Goal: Use online tool/utility: Utilize a website feature to perform a specific function

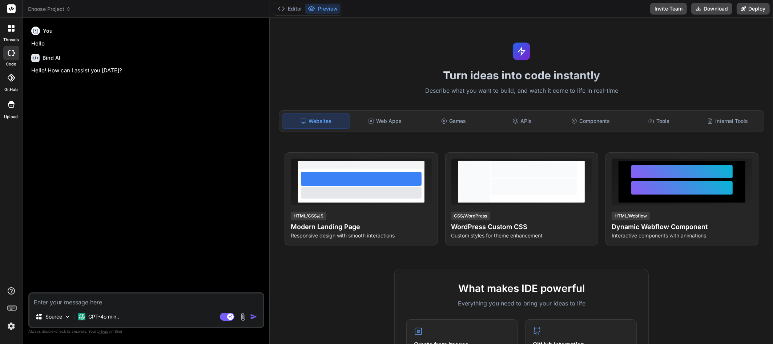
click at [11, 323] on img at bounding box center [11, 326] width 12 height 12
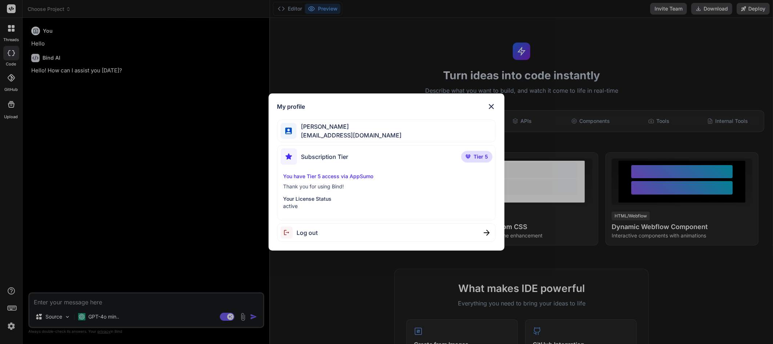
click at [489, 106] on img at bounding box center [491, 106] width 9 height 9
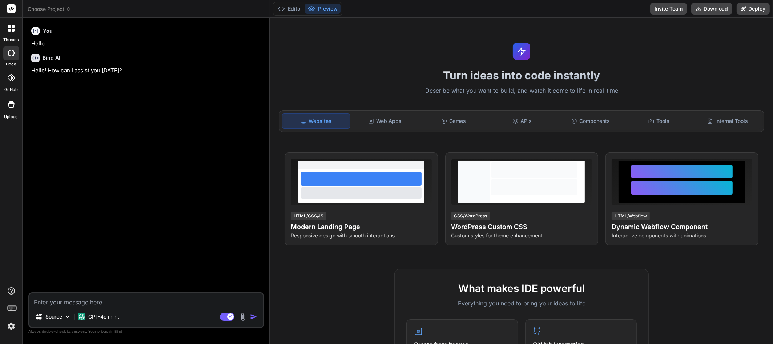
click at [64, 300] on textarea at bounding box center [146, 299] width 234 height 13
click at [109, 319] on p "GPT-4o min.." at bounding box center [103, 316] width 31 height 7
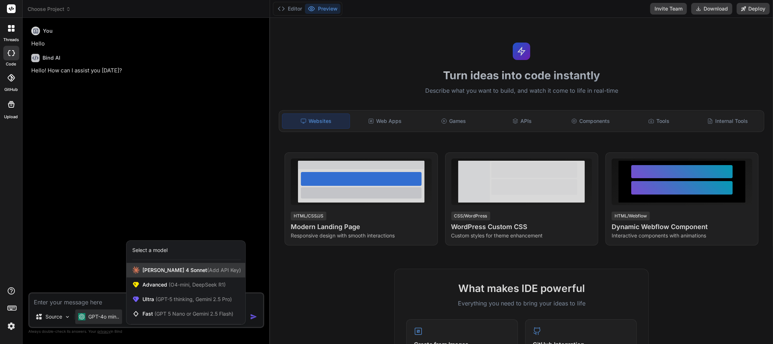
click at [179, 270] on span "[PERSON_NAME] 4 Sonnet (Add API Key)" at bounding box center [191, 269] width 98 height 7
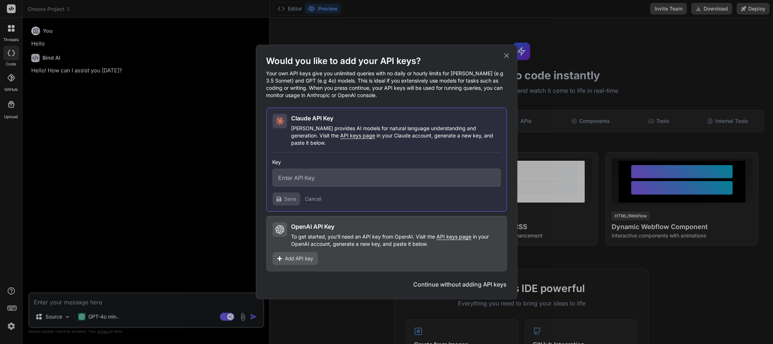
click at [319, 61] on h1 "Would you like to add your API keys?" at bounding box center [386, 61] width 241 height 12
click at [489, 60] on icon at bounding box center [506, 56] width 8 height 8
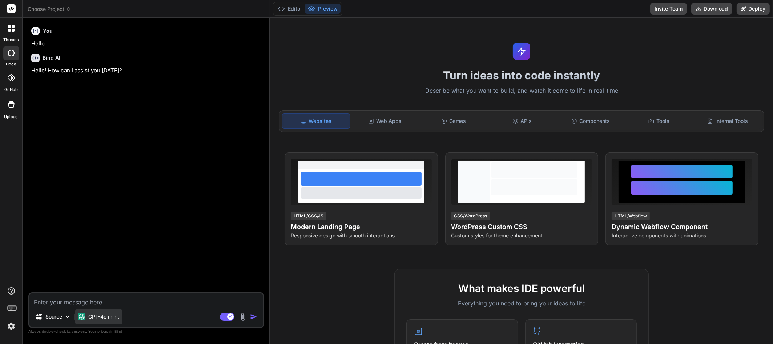
click at [104, 317] on p "GPT-4o min.." at bounding box center [103, 316] width 31 height 7
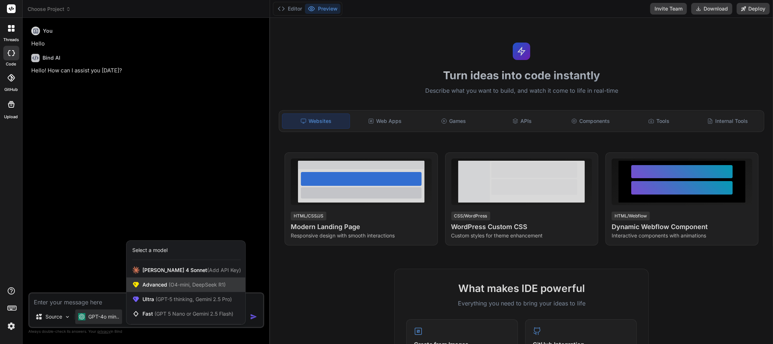
click at [165, 285] on span "Advanced (O4-mini, DeepSeek R1)" at bounding box center [183, 284] width 83 height 7
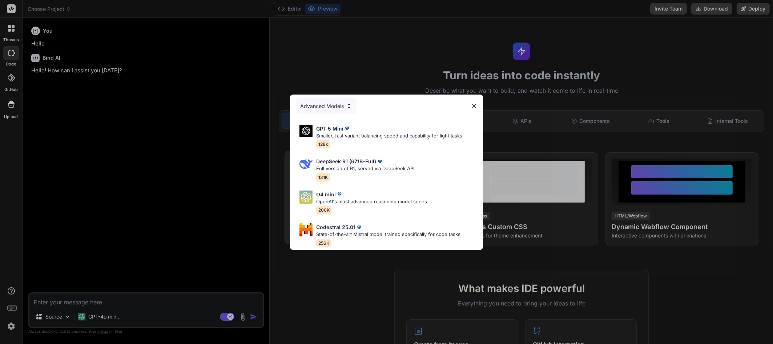
click at [382, 231] on p "State-of-the-art Mistral model trained specifically for code tasks" at bounding box center [388, 234] width 144 height 7
type textarea "x"
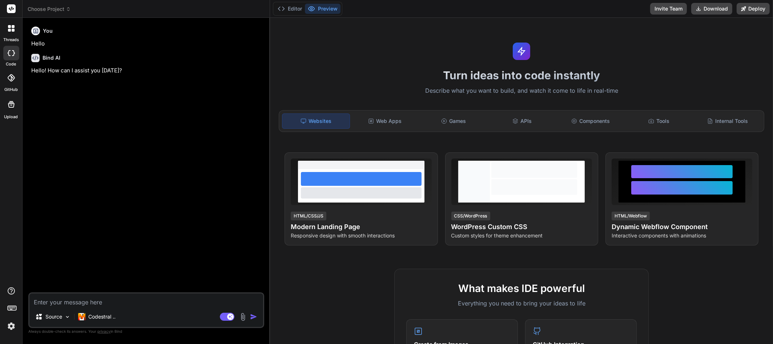
click at [74, 299] on textarea at bounding box center [146, 299] width 234 height 13
type textarea "D"
type textarea "x"
type textarea "De"
type textarea "x"
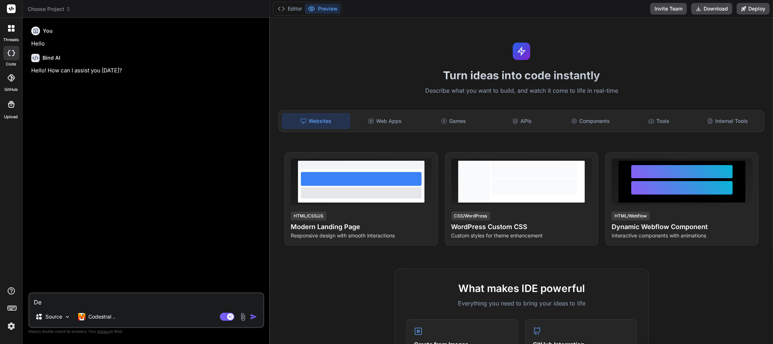
type textarea "Dev"
type textarea "x"
type textarea "Deve"
type textarea "x"
type textarea "Devel"
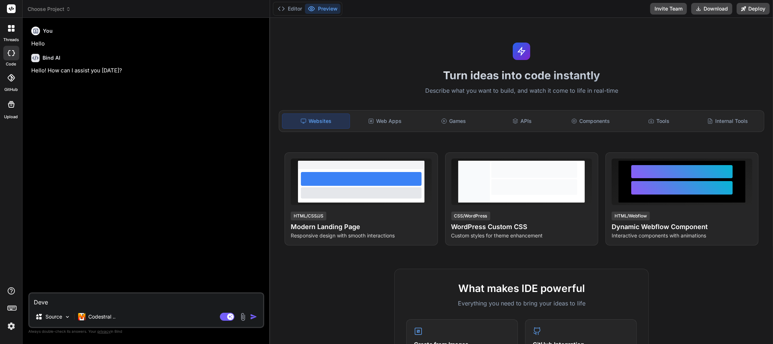
type textarea "x"
type textarea "Develo"
type textarea "x"
type textarea "Develop"
type textarea "x"
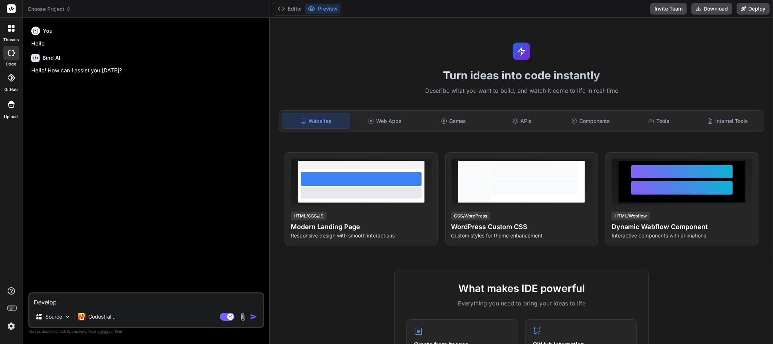
type textarea "Develop"
type textarea "x"
type textarea "Develop a"
type textarea "x"
type textarea "Develop an"
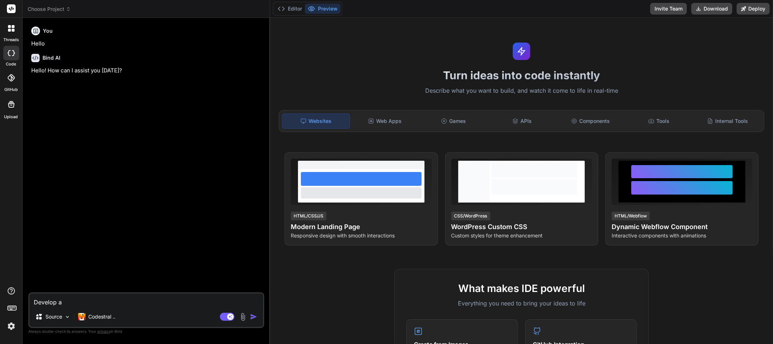
type textarea "x"
type textarea "Develop an"
type textarea "x"
type textarea "Develop an a"
type textarea "x"
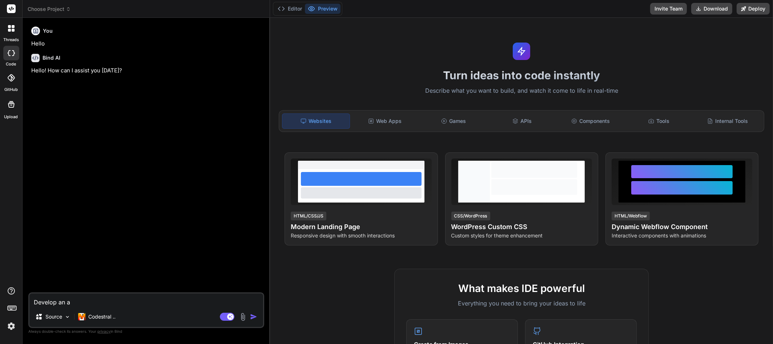
type textarea "Develop an ap"
type textarea "x"
type textarea "Develop an app"
type textarea "x"
type textarea "Develop an app"
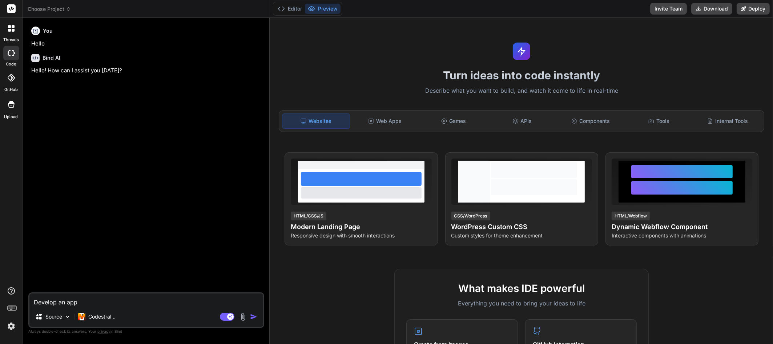
type textarea "x"
type textarea "Develop an app t"
type textarea "x"
type textarea "Develop an app th"
type textarea "x"
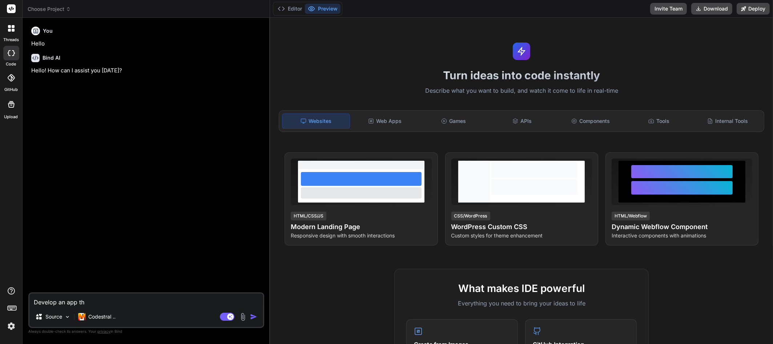
type textarea "Develop an app tha"
type textarea "x"
type textarea "Develop an app that"
type textarea "x"
type textarea "Develop an app that"
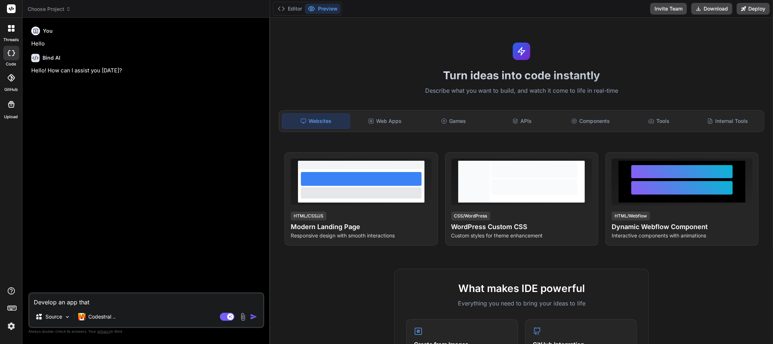
type textarea "x"
type textarea "Develop an app that w"
type textarea "x"
type textarea "Develop an app that wi"
type textarea "x"
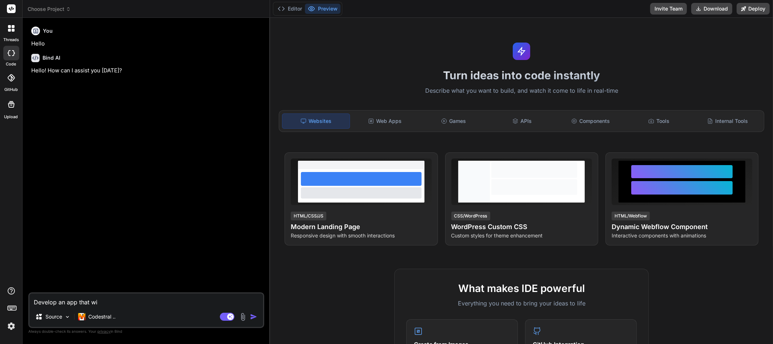
type textarea "Develop an app that wil"
type textarea "x"
type textarea "Develop an app that will"
type textarea "x"
type textarea "Develop an app that will"
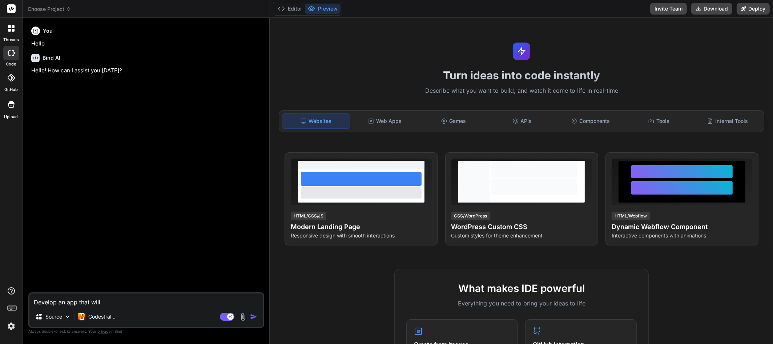
type textarea "x"
type textarea "Develop an app that will g"
type textarea "x"
type textarea "Develop an app that will ge"
type textarea "x"
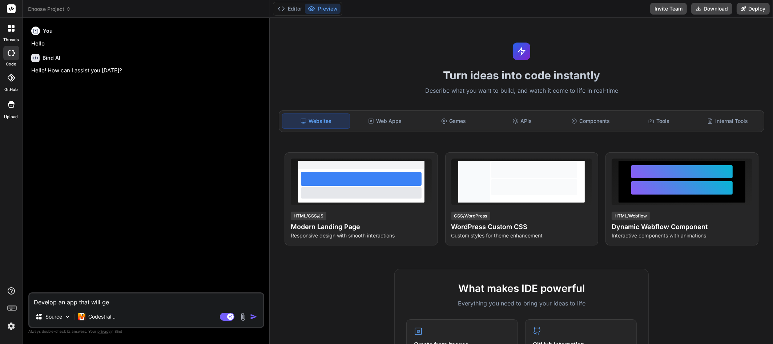
type textarea "Develop an app that will gen"
type textarea "x"
type textarea "Develop an app that will gene"
type textarea "x"
type textarea "Develop an app that will gener"
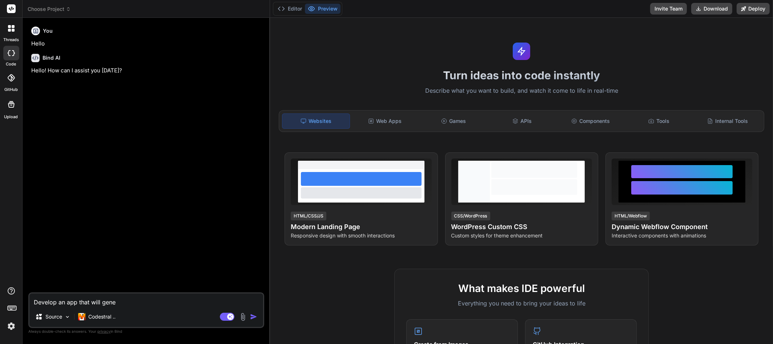
type textarea "x"
type textarea "Develop an app that will genera"
type textarea "x"
type textarea "Develop an app that will generat"
type textarea "x"
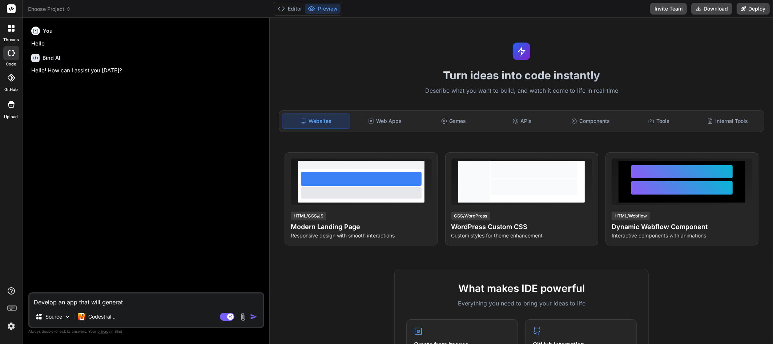
type textarea "Develop an app that will generate"
type textarea "x"
type textarea "Develop an app that will generate"
type textarea "x"
type textarea "Develop an app that will generate s"
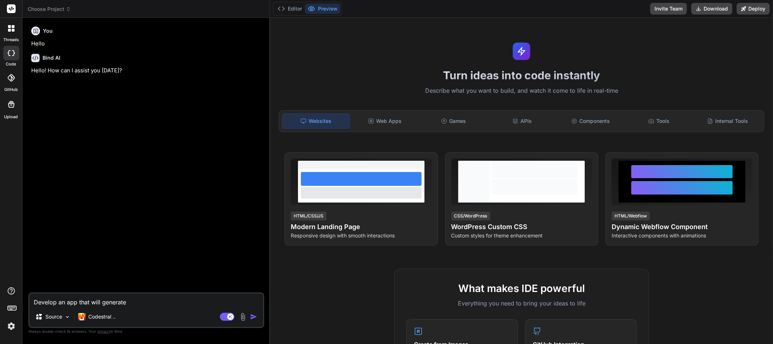
type textarea "x"
type textarea "Develop an app that will generate sa"
type textarea "x"
type textarea "Develop an app that will generate [PERSON_NAME]"
type textarea "x"
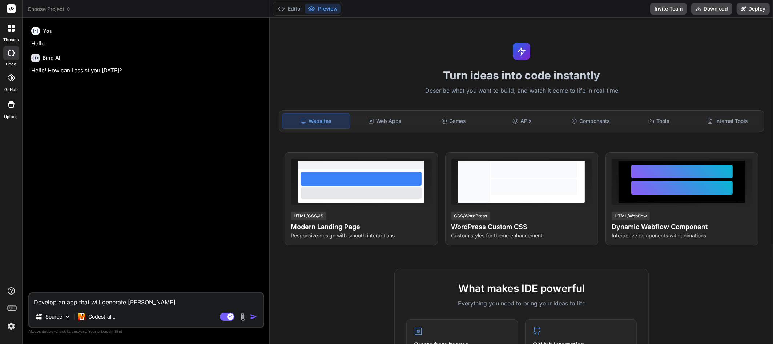
type textarea "Develop an app that will generate samp"
type textarea "x"
type textarea "Develop an app that will generate sampl"
type textarea "x"
type textarea "Develop an app that will generate sample"
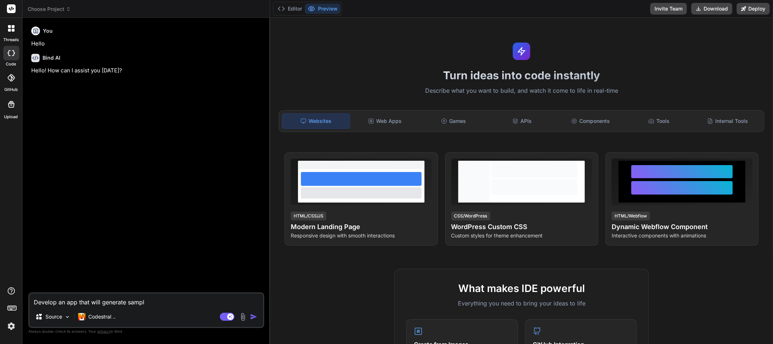
type textarea "x"
type textarea "Develop an app that will generate sample"
type textarea "x"
type textarea "Develop an app that will generate sample d"
type textarea "x"
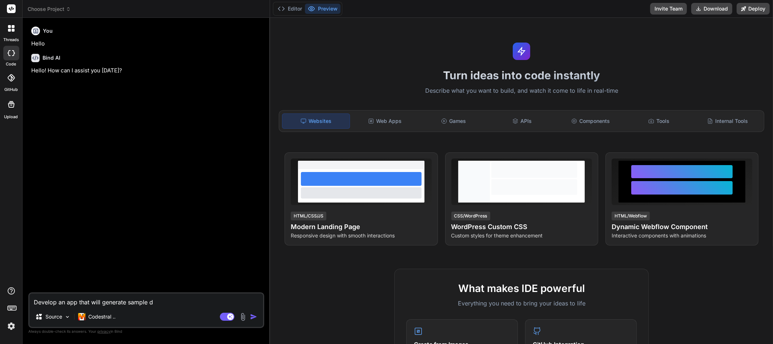
type textarea "Develop an app that will generate sample da"
type textarea "x"
type textarea "Develop an app that will generate sample dat"
type textarea "x"
type textarea "Develop an app that will generate sample data"
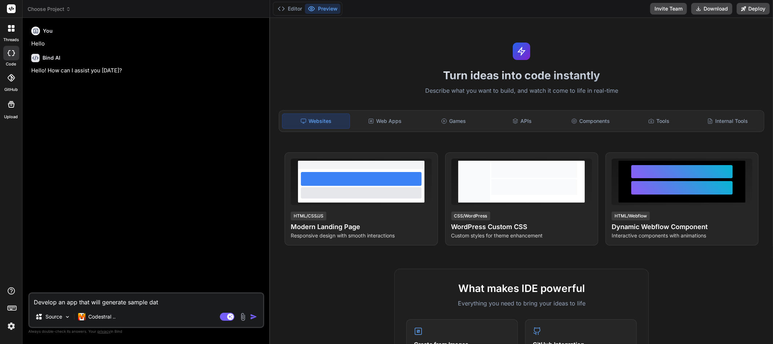
type textarea "x"
type textarea "Develop an app that will generate sample datab"
type textarea "x"
type textarea "Develop an app that will generate sample databa"
type textarea "x"
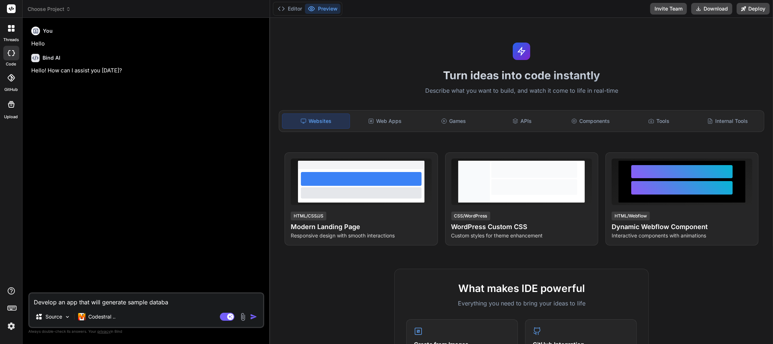
type textarea "Develop an app that will generate sample databas"
type textarea "x"
type textarea "Develop an app that will generate sample database"
type textarea "x"
type textarea "Develop an app that will generate sample databases"
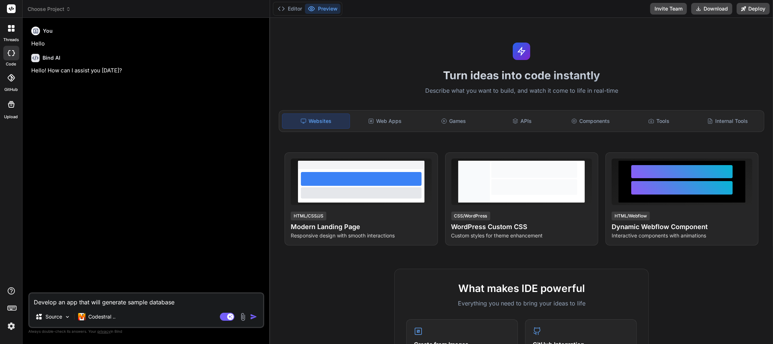
type textarea "x"
type textarea "Develop an app that will generate sample databases"
type textarea "x"
type textarea "Develop an app that will generate sample databases a"
type textarea "x"
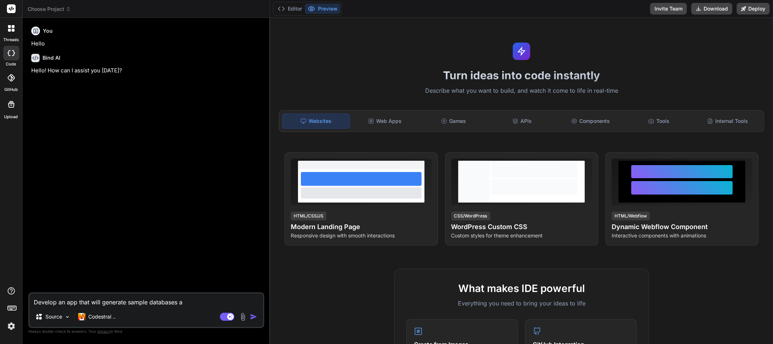
type textarea "Develop an app that will generate sample databases an"
type textarea "x"
type textarea "Develop an app that will generate sample databases and"
type textarea "x"
type textarea "Develop an app that will generate sample databases and"
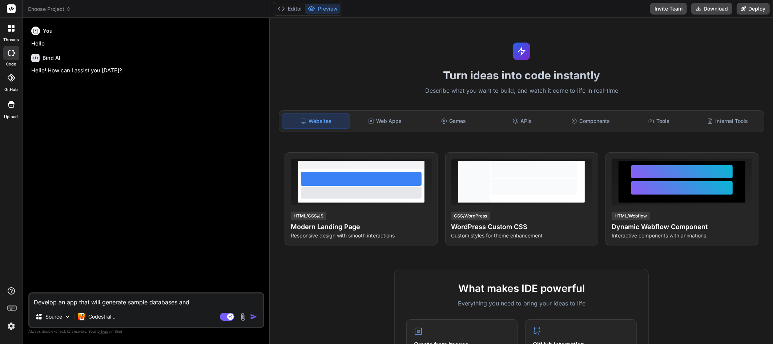
type textarea "x"
type textarea "Develop an app that will generate sample databases and o"
type textarea "x"
type textarea "Develop an app that will generate sample databases and ou"
type textarea "x"
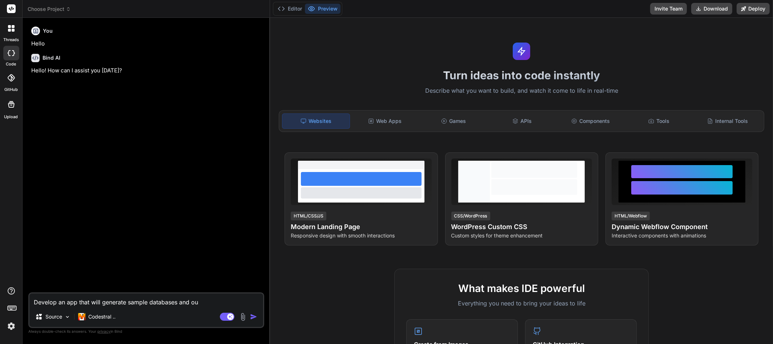
type textarea "Develop an app that will generate sample databases and out"
type textarea "x"
type textarea "Develop an app that will generate sample databases and outp"
type textarea "x"
type textarea "Develop an app that will generate sample databases and outpu"
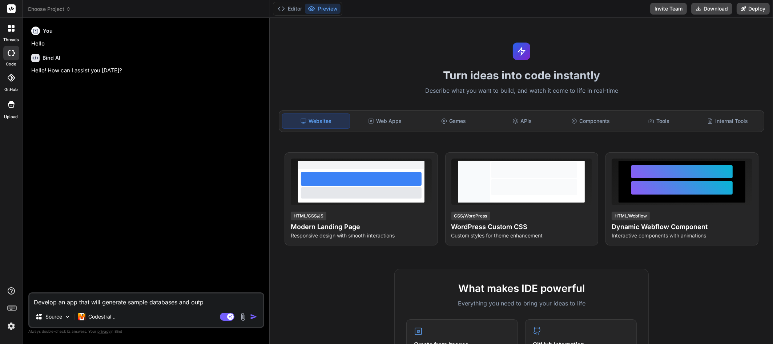
type textarea "x"
type textarea "Develop an app that will generate sample databases and output"
type textarea "x"
type textarea "Develop an app that will generate sample databases and output"
type textarea "x"
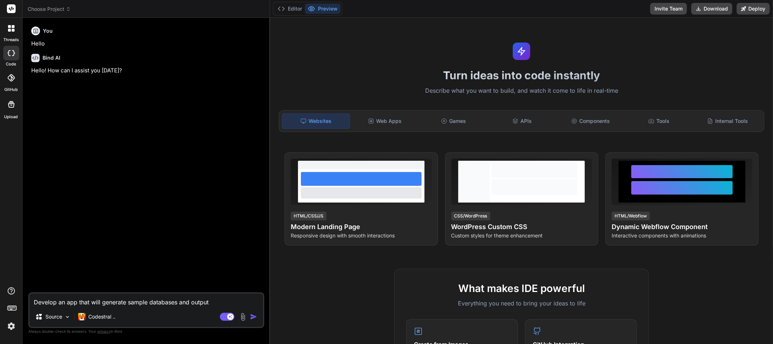
type textarea "Develop an app that will generate sample databases and output a"
type textarea "x"
type textarea "Develop an app that will generate sample databases and output an"
type textarea "x"
type textarea "Develop an app that will generate sample databases and output an"
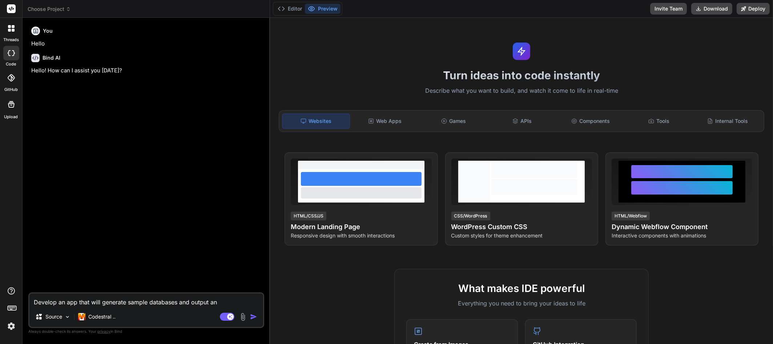
type textarea "x"
type textarea "Develop an app that will generate sample databases and output an e"
type textarea "x"
type textarea "Develop an app that will generate sample databases and output an ex"
type textarea "x"
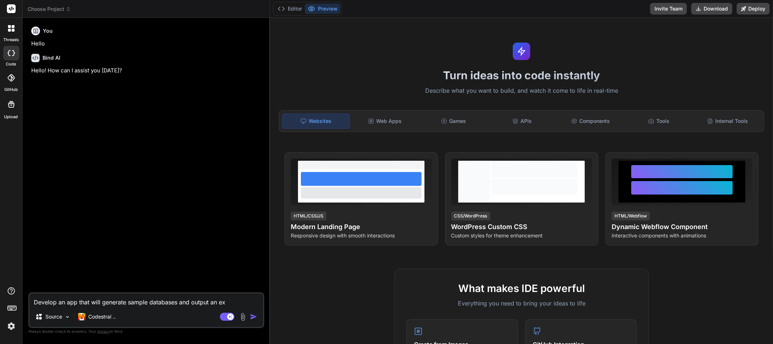
type textarea "Develop an app that will generate sample databases and output an exc"
type textarea "x"
type textarea "Develop an app that will generate sample databases and output an exce"
type textarea "x"
type textarea "Develop an app that will generate sample databases and output an excel"
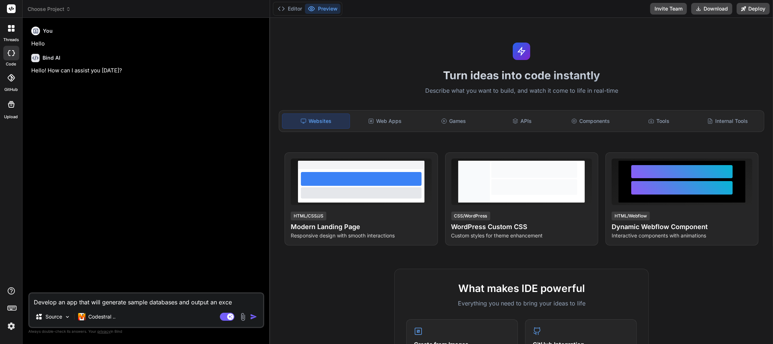
type textarea "x"
type textarea "Develop an app that will generate sample databases and output an excel"
type textarea "x"
type textarea "Develop an app that will generate sample databases and output an excel o"
type textarea "x"
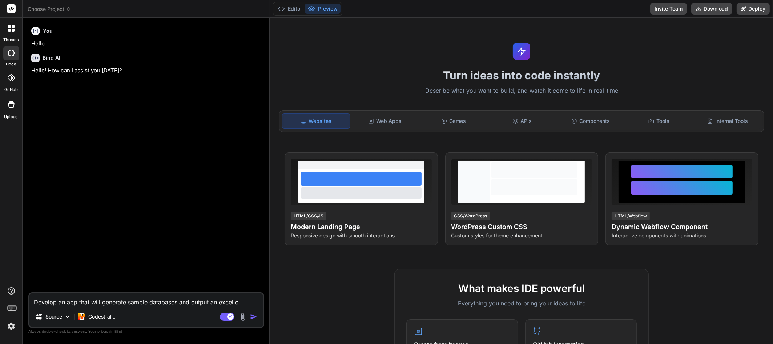
type textarea "Develop an app that will generate sample databases and output an excel or"
type textarea "x"
type textarea "Develop an app that will generate sample databases and output an excel or"
type textarea "x"
type textarea "Develop an app that will generate sample databases and output an excel or C"
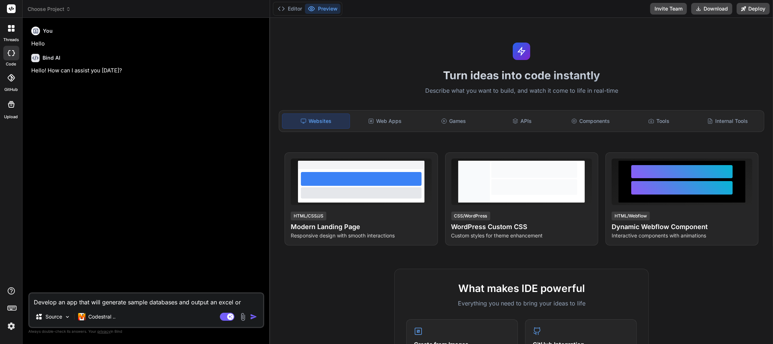
type textarea "x"
type textarea "Develop an app that will generate sample databases and output an excel or CS"
type textarea "x"
type textarea "Develop an app that will generate sample databases and output an excel or CSV"
type textarea "x"
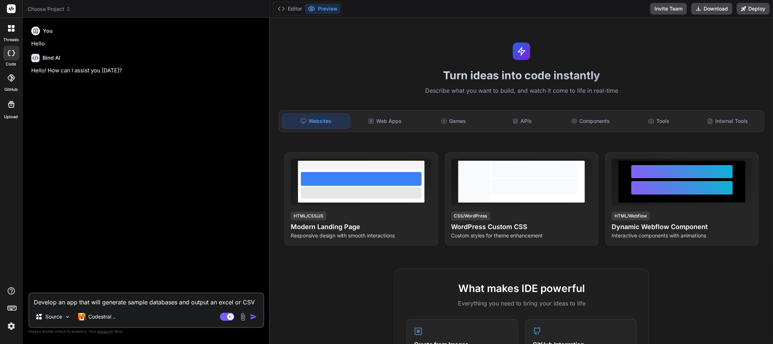
type textarea "Develop an app that will generate sample databases and output an excel or CSV"
type textarea "x"
type textarea "Develop an app that will generate sample databases and output an excel or CSV f"
type textarea "x"
type textarea "Develop an app that will generate sample databases and output an excel or CSV fi"
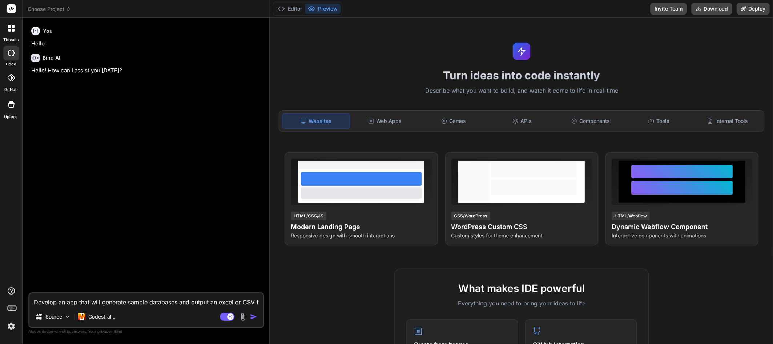
type textarea "x"
type textarea "Develop an app that will generate sample databases and output an excel or CSV f…"
type textarea "x"
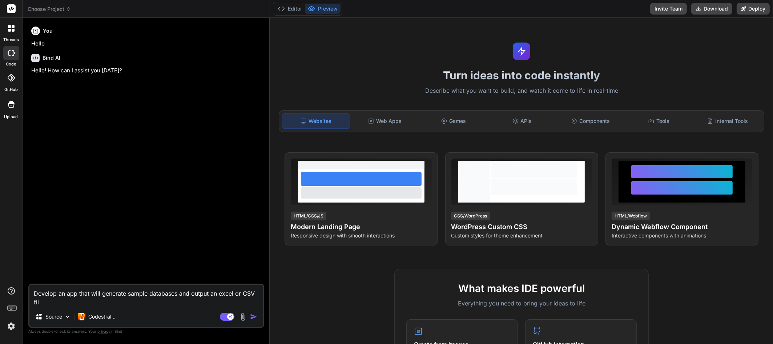
type textarea "Develop an app that will generate sample databases and output an excel or CSV f…"
type textarea "x"
type textarea "Develop an app that will generate sample databases and output an excel or CSV f…"
type textarea "x"
type textarea "Develop an app that will generate sample databases and output an excel or CSV f…"
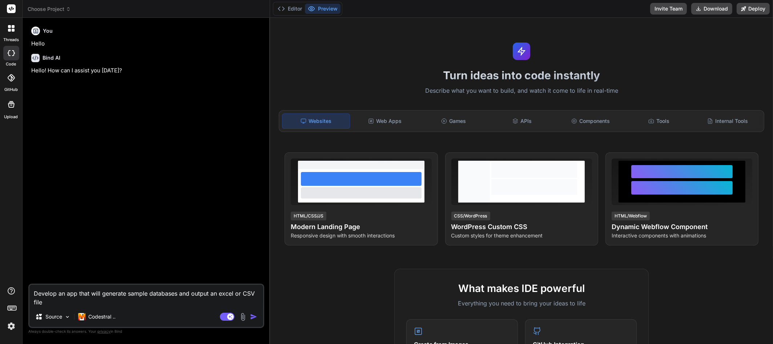
type textarea "x"
type textarea "Develop an app that will generate sample databases and output an excel or CSV f…"
type textarea "x"
type textarea "Develop an app that will generate sample databases and output an excel or CSV f…"
type textarea "x"
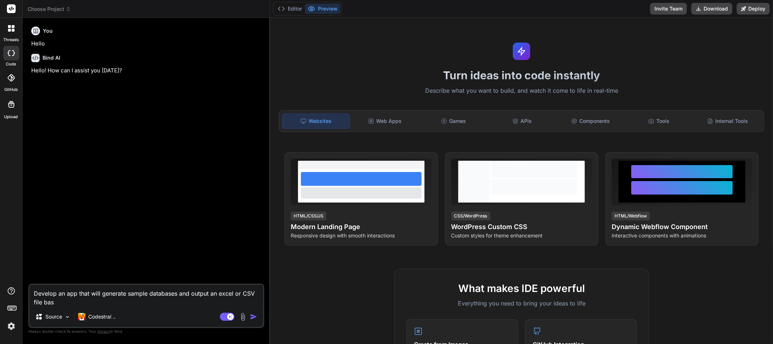
type textarea "Develop an app that will generate sample databases and output an excel or CSV f…"
type textarea "x"
type textarea "Develop an app that will generate sample databases and output an excel or CSV f…"
type textarea "x"
type textarea "Develop an app that will generate sample databases and output an excel or CSV f…"
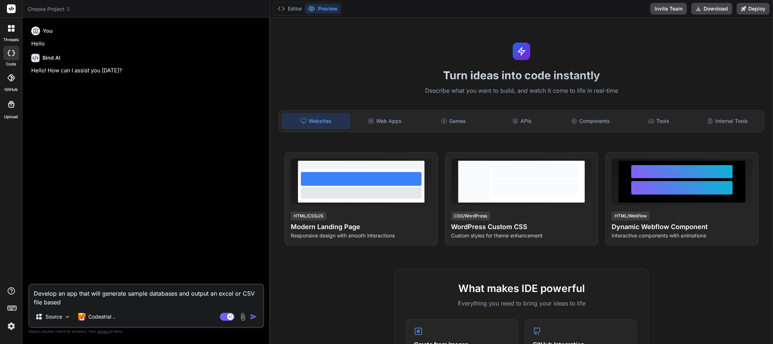
type textarea "x"
type textarea "Develop an app that will generate sample databases and output an excel or CSV f…"
type textarea "x"
type textarea "Develop an app that will generate sample databases and output an excel or CSV f…"
type textarea "x"
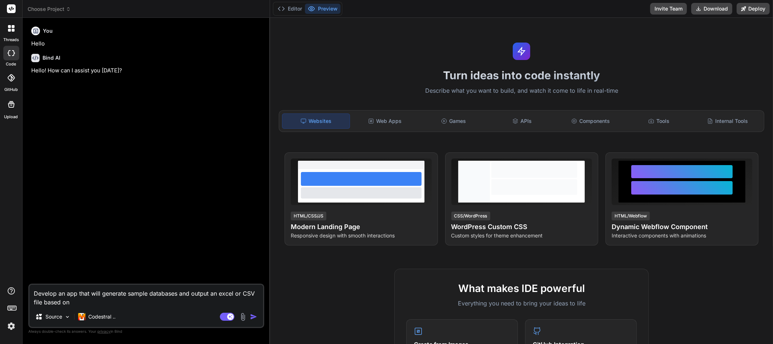
type textarea "Develop an app that will generate sample databases and output an excel or CSV f…"
type textarea "x"
type textarea "Develop an app that will generate sample databases and output an excel or CSV f…"
type textarea "x"
type textarea "Develop an app that will generate sample databases and output an excel or CSV f…"
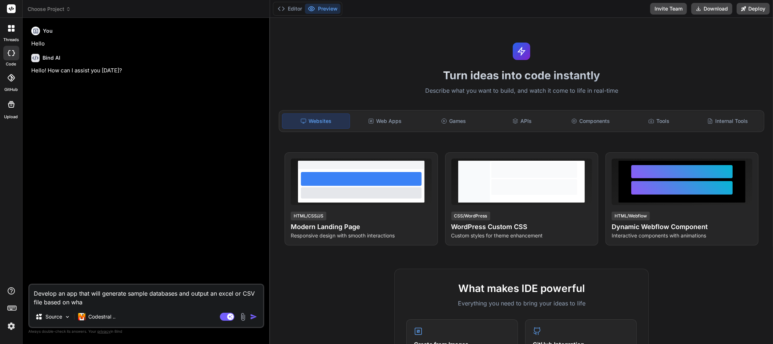
type textarea "x"
type textarea "Develop an app that will generate sample databases and output an excel or CSV f…"
type textarea "x"
type textarea "Develop an app that will generate sample databases and output an excel or CSV f…"
type textarea "x"
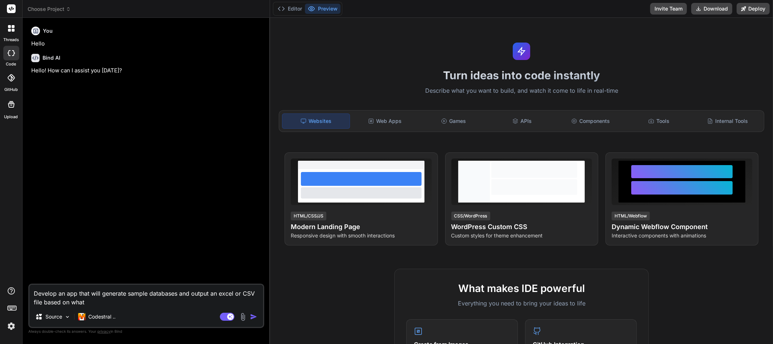
type textarea "Develop an app that will generate sample databases and output an excel or CSV f…"
type textarea "x"
type textarea "Develop an app that will generate sample databases and output an excel or CSV f…"
type textarea "x"
type textarea "Develop an app that will generate sample databases and output an excel or CSV f…"
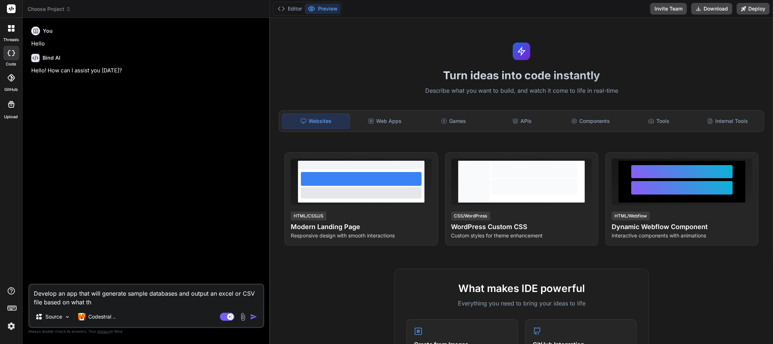
type textarea "x"
type textarea "Develop an app that will generate sample databases and output an excel or CSV f…"
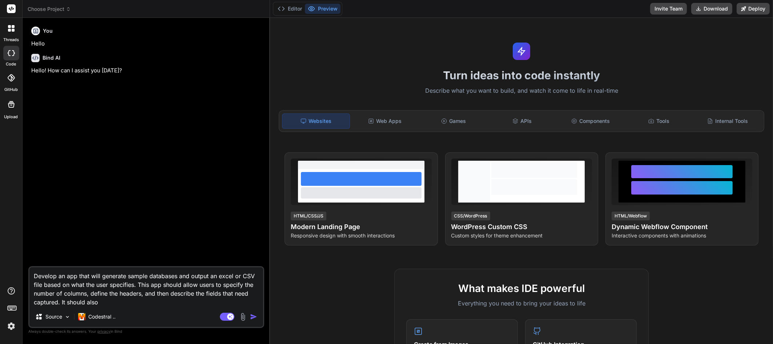
click at [59, 301] on textarea "Develop an app that will generate sample databases and output an excel or CSV f…" at bounding box center [146, 286] width 234 height 39
click at [57, 302] on textarea "Develop an app that will generate sample databases and output an excel or CSV f…" at bounding box center [146, 286] width 234 height 39
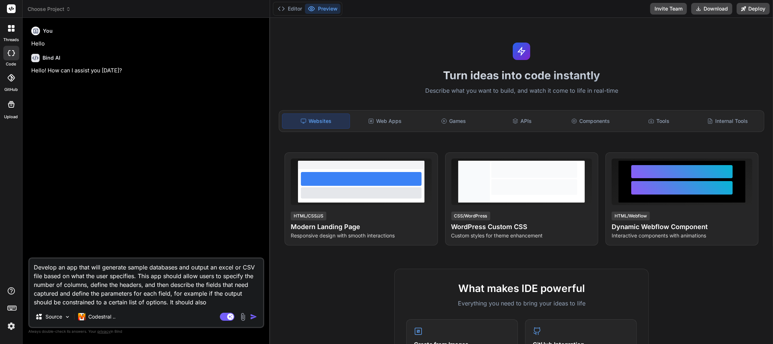
click at [211, 301] on textarea "Develop an app that will generate sample databases and output an excel or CSV f…" at bounding box center [146, 282] width 234 height 48
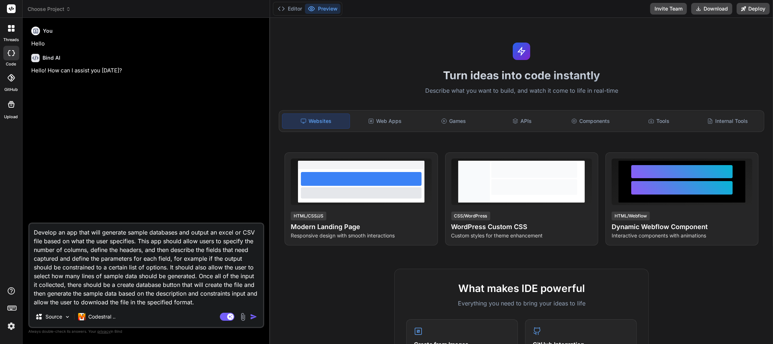
click at [254, 316] on img "button" at bounding box center [253, 316] width 7 height 7
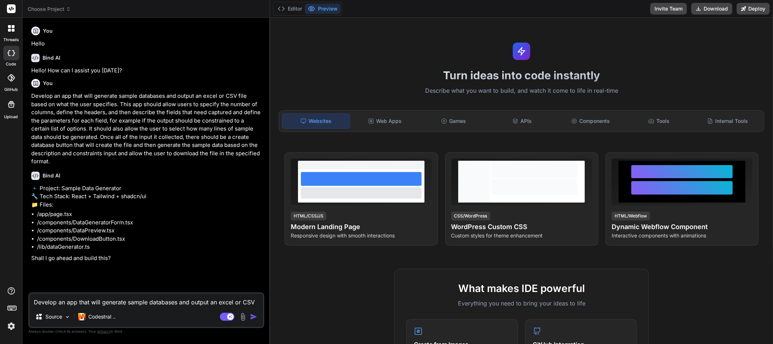
click at [103, 298] on textarea "Develop an app that will generate sample databases and output an excel or CSV f…" at bounding box center [146, 299] width 234 height 13
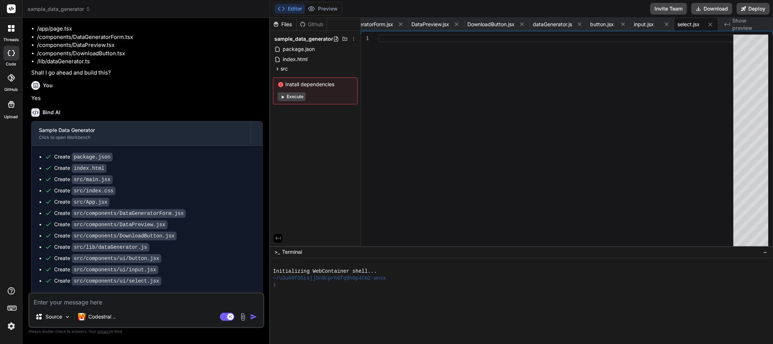
scroll to position [194, 0]
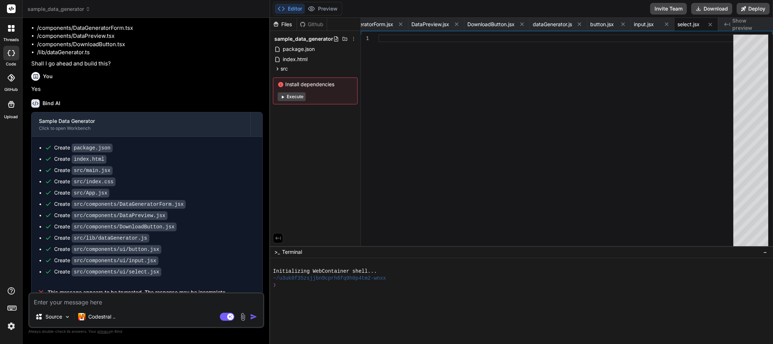
click at [295, 98] on button "Execute" at bounding box center [292, 96] width 28 height 9
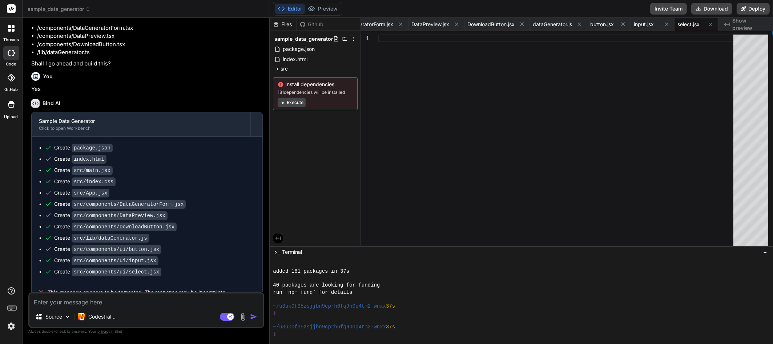
scroll to position [56, 0]
click at [293, 102] on button "Execute" at bounding box center [292, 102] width 28 height 9
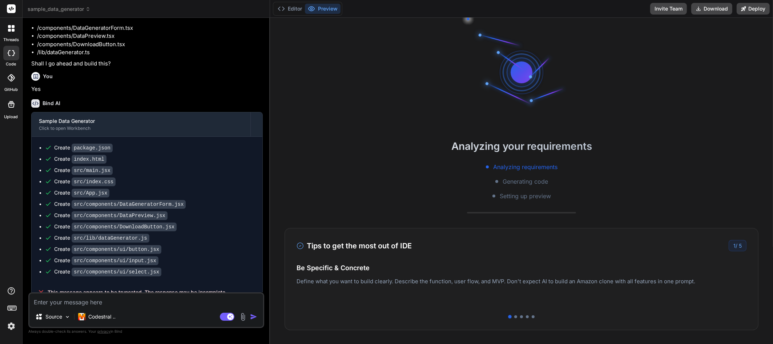
scroll to position [160, 0]
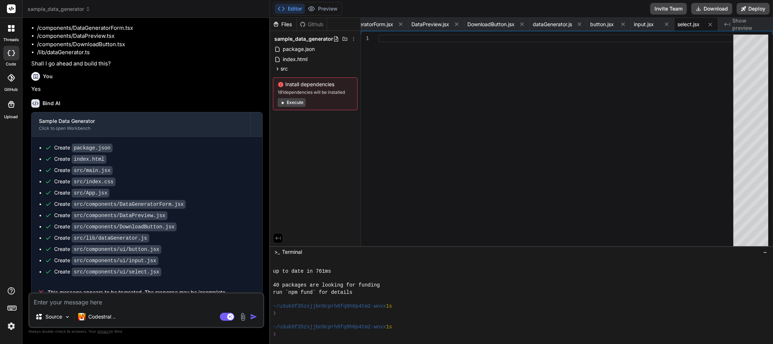
click at [489, 25] on icon "Created with Pixso." at bounding box center [727, 24] width 6 height 6
click at [489, 25] on span "Show preview" at bounding box center [749, 24] width 35 height 15
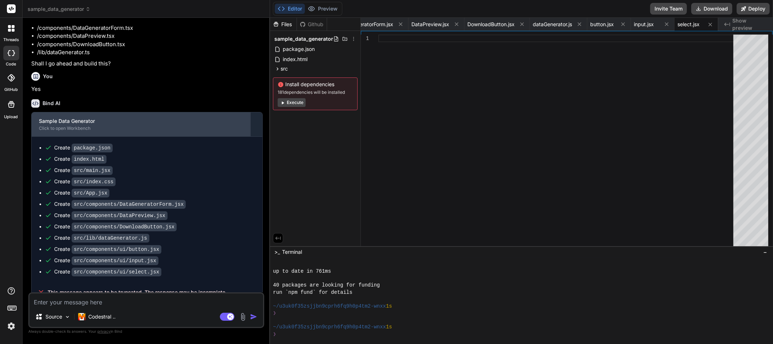
click at [64, 116] on div "Sample Data Generator Click to open Workbench" at bounding box center [141, 124] width 219 height 24
click at [83, 117] on div "Sample Data Generator" at bounding box center [141, 120] width 204 height 7
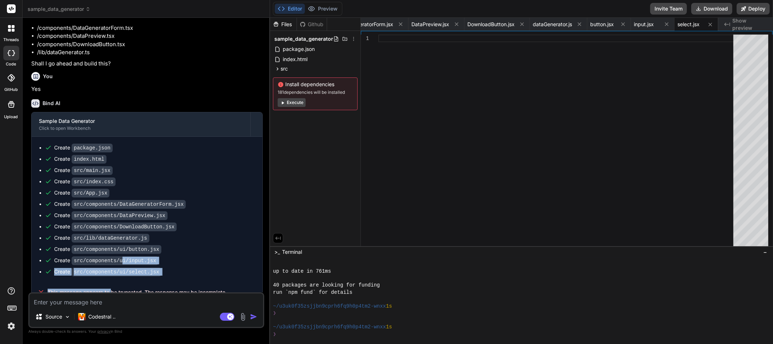
drag, startPoint x: 119, startPoint y: 249, endPoint x: 114, endPoint y: 271, distance: 22.7
click at [113, 272] on div "Create package.json Create index.html Create src/main.jsx Create src/index.css …" at bounding box center [147, 210] width 231 height 146
drag, startPoint x: 104, startPoint y: 214, endPoint x: 102, endPoint y: 207, distance: 7.7
click at [104, 222] on code "src/components/DownloadButton.jsx" at bounding box center [124, 226] width 105 height 9
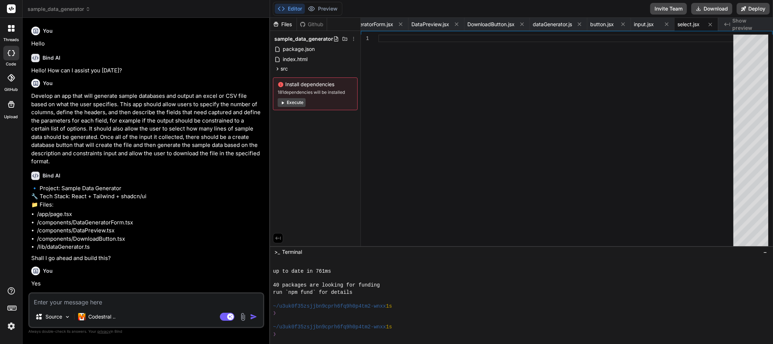
scroll to position [194, 0]
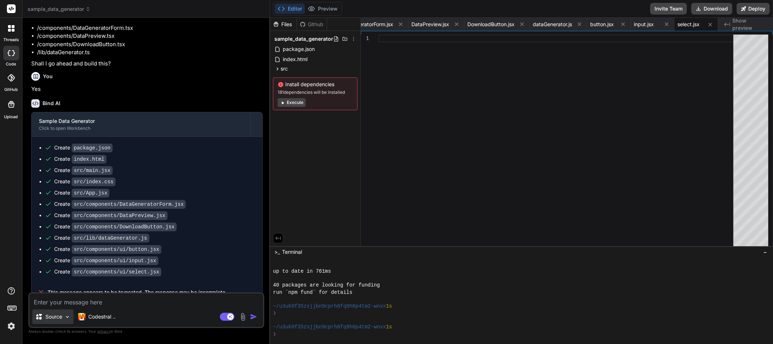
click at [68, 318] on img at bounding box center [67, 317] width 6 height 6
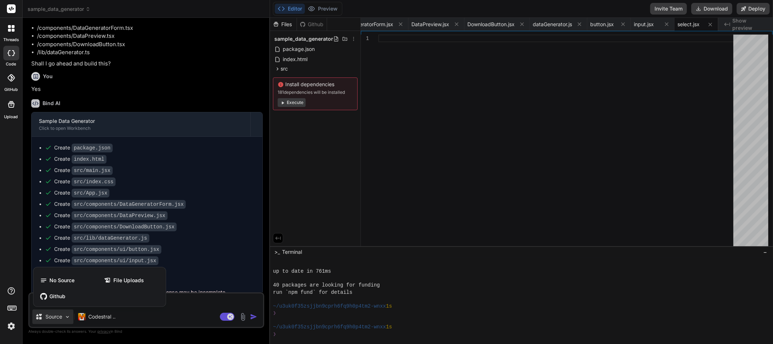
click at [68, 318] on div at bounding box center [386, 172] width 773 height 344
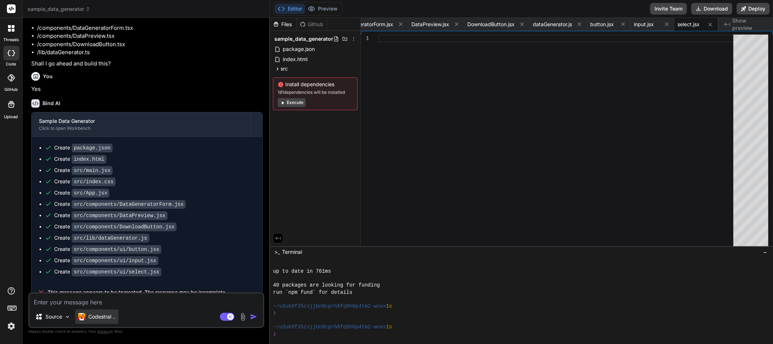
click at [97, 318] on p "Codestral .." at bounding box center [101, 316] width 27 height 7
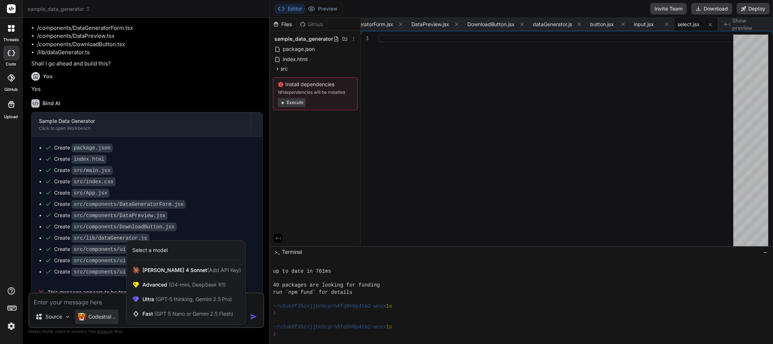
click at [97, 319] on div at bounding box center [386, 172] width 773 height 344
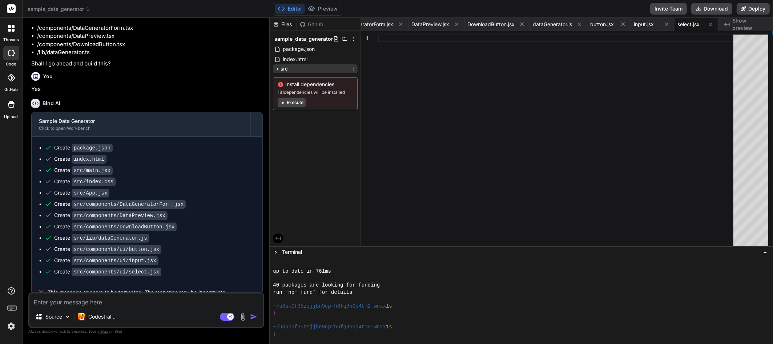
click at [277, 67] on icon at bounding box center [278, 68] width 2 height 3
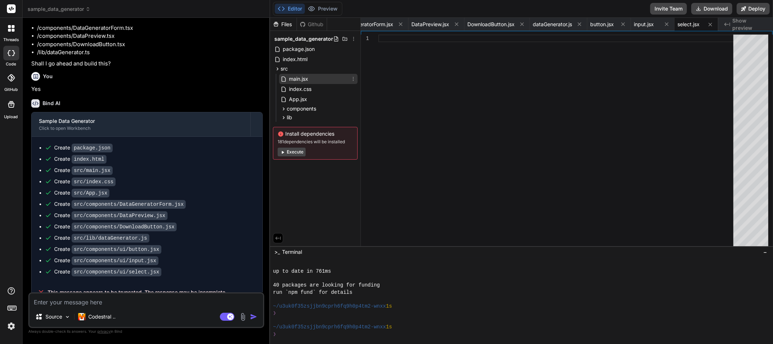
click at [299, 81] on span "main.jsx" at bounding box center [298, 78] width 21 height 9
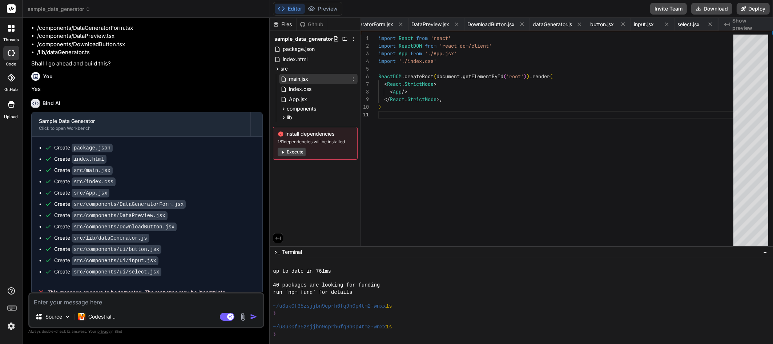
scroll to position [0, 94]
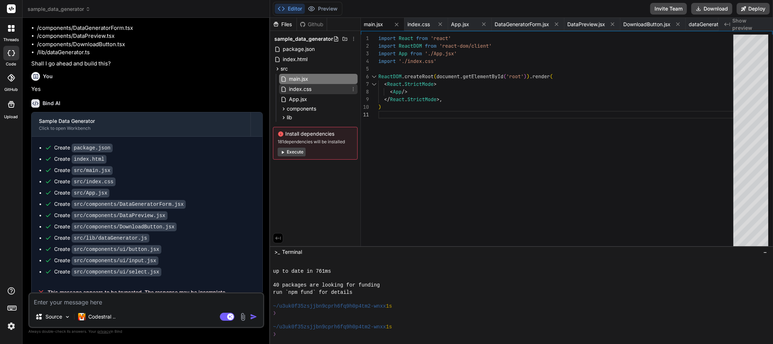
click at [300, 88] on span "index.css" at bounding box center [300, 89] width 24 height 9
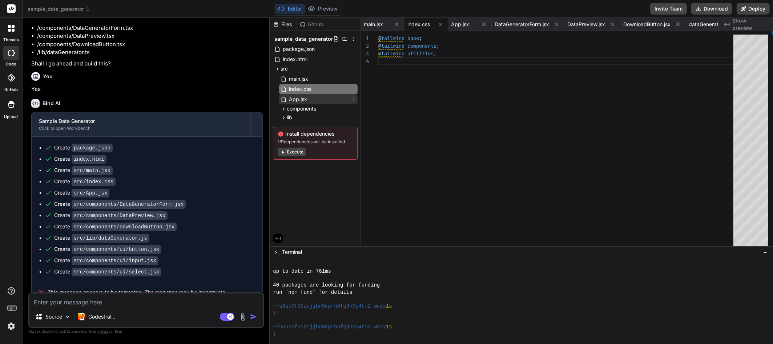
click at [302, 96] on span "App.jsx" at bounding box center [298, 99] width 20 height 9
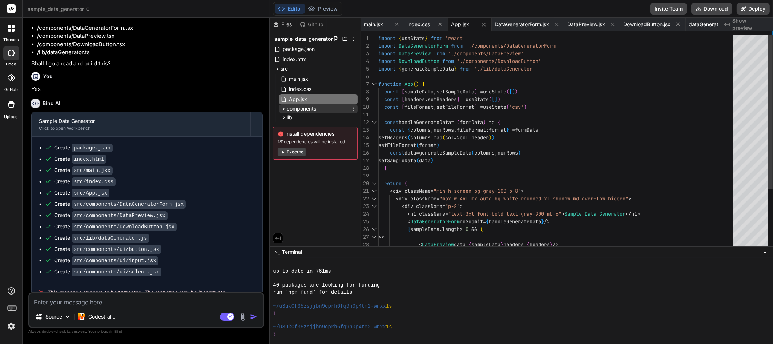
click at [299, 108] on span "components" at bounding box center [301, 108] width 29 height 7
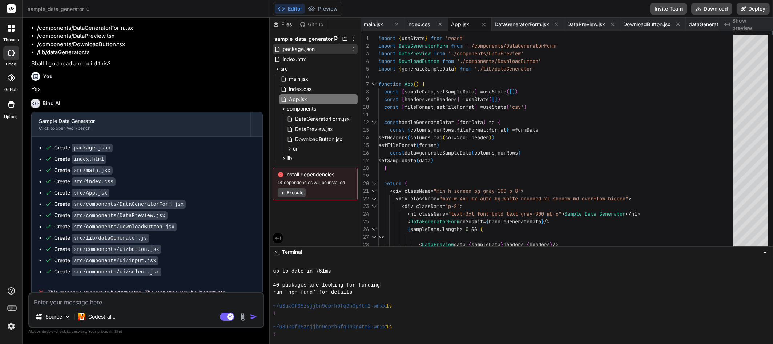
click at [296, 49] on span "package.json" at bounding box center [298, 49] width 33 height 9
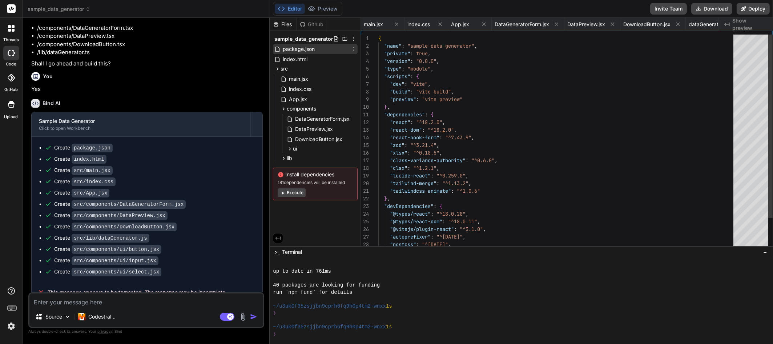
scroll to position [0, 0]
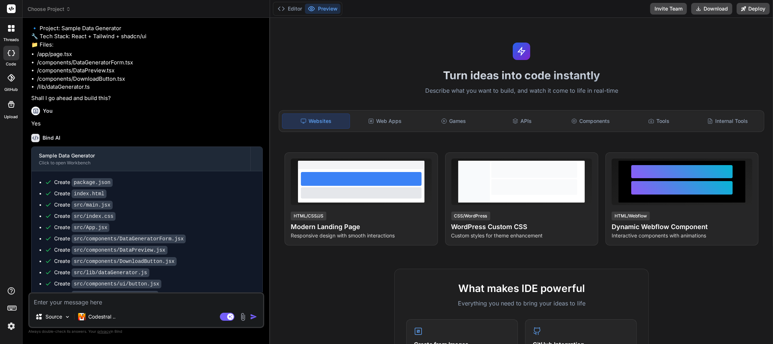
scroll to position [194, 0]
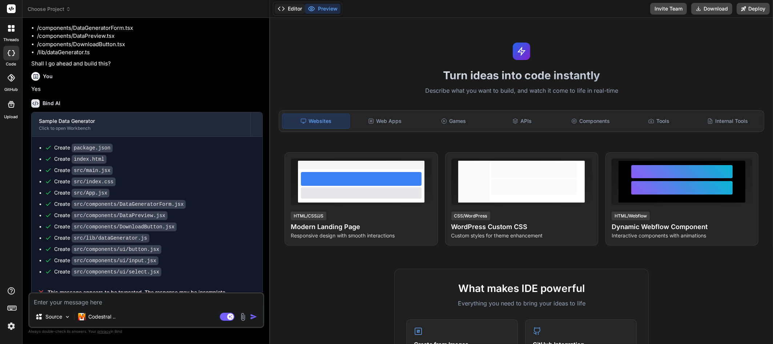
click at [294, 10] on button "Editor" at bounding box center [290, 9] width 30 height 10
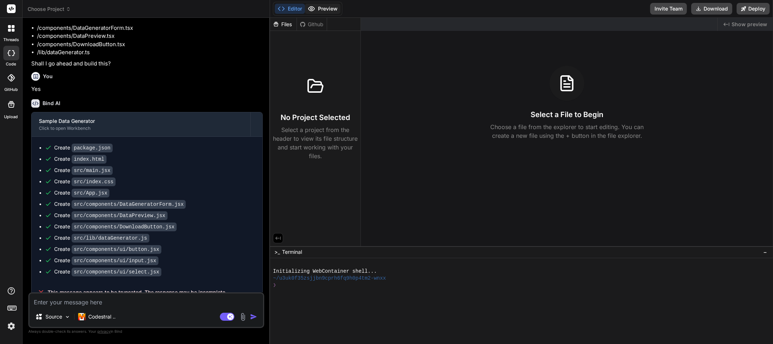
click at [315, 9] on icon at bounding box center [311, 8] width 7 height 7
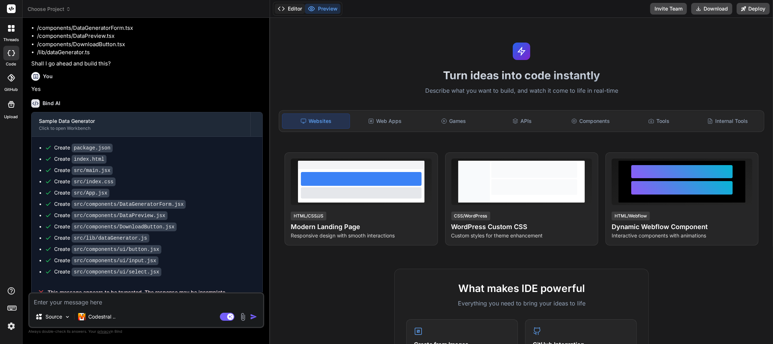
click at [295, 9] on button "Editor" at bounding box center [290, 9] width 30 height 10
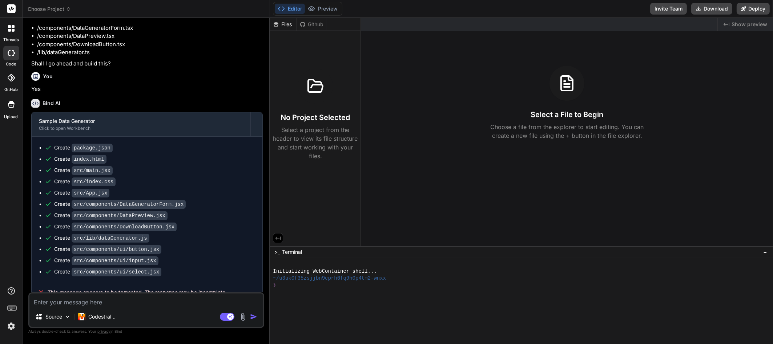
click at [322, 81] on icon at bounding box center [315, 85] width 17 height 17
click at [61, 40] on li "/components/DownloadButton.tsx" at bounding box center [150, 44] width 226 height 8
click at [13, 51] on icon at bounding box center [11, 53] width 7 height 6
type textarea "x"
click at [46, 11] on span "Choose Project" at bounding box center [49, 8] width 43 height 7
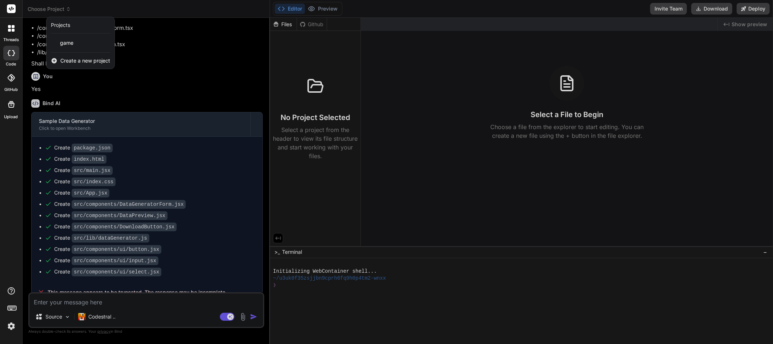
click at [83, 58] on span "Create a new project" at bounding box center [85, 60] width 50 height 7
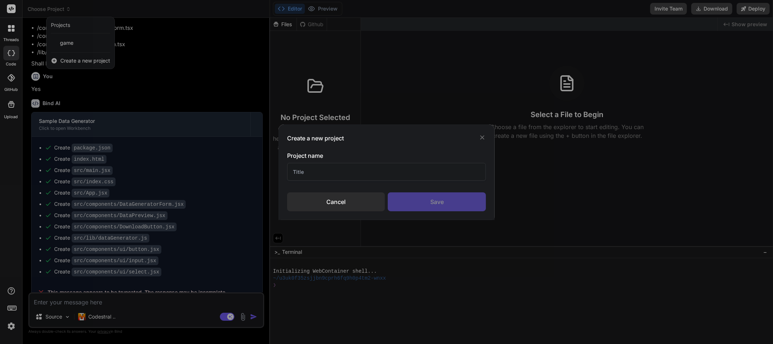
click at [336, 200] on div "Cancel" at bounding box center [336, 201] width 98 height 19
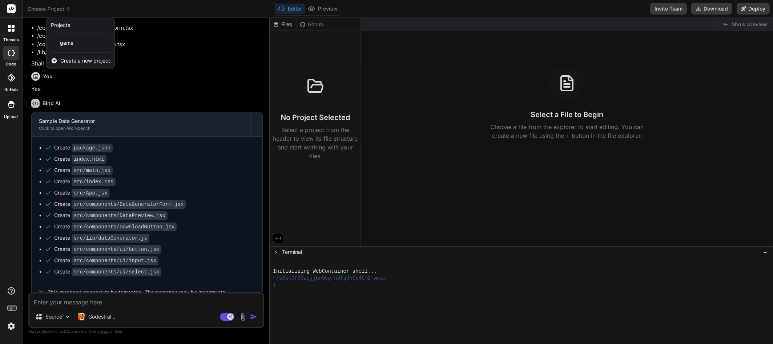
drag, startPoint x: 196, startPoint y: 72, endPoint x: 191, endPoint y: 72, distance: 4.7
click at [196, 72] on div at bounding box center [386, 172] width 773 height 344
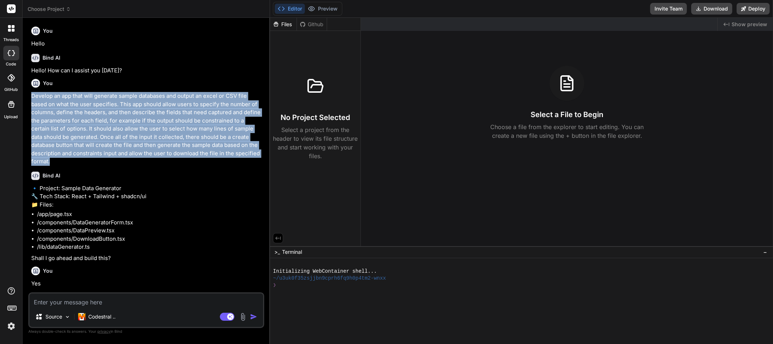
drag, startPoint x: 31, startPoint y: 97, endPoint x: 252, endPoint y: 152, distance: 227.8
click at [252, 152] on p "Develop an app that will generate sample databases and output an excel or CSV f…" at bounding box center [146, 129] width 231 height 74
copy p "Develop an app that will generate sample databases and output an excel or CSV f…"
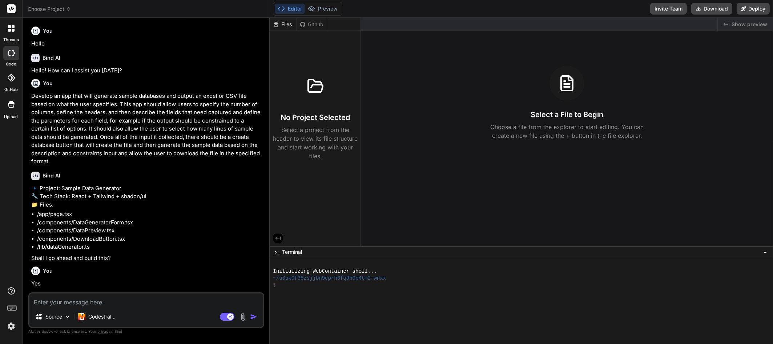
click at [65, 11] on span "Choose Project" at bounding box center [49, 8] width 43 height 7
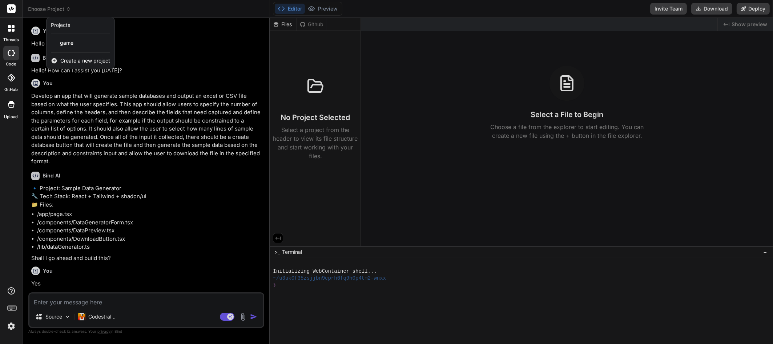
click at [70, 61] on span "Create a new project" at bounding box center [85, 60] width 50 height 7
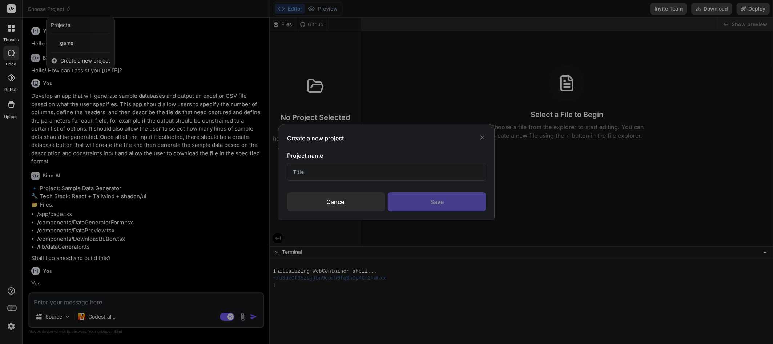
click at [337, 166] on input "text" at bounding box center [386, 172] width 199 height 18
type input "Database Generator"
click at [426, 195] on div "Save" at bounding box center [437, 201] width 98 height 19
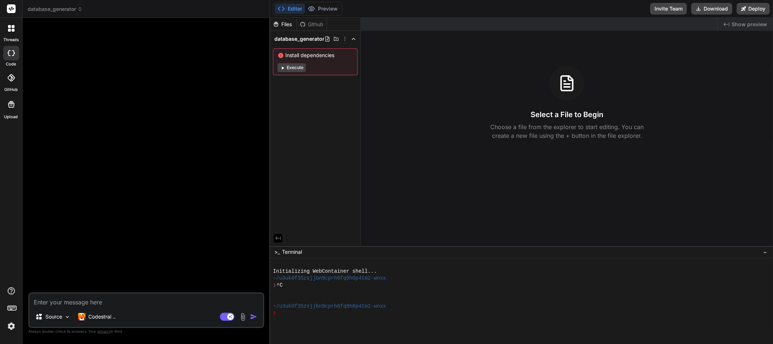
click at [294, 67] on button "Execute" at bounding box center [292, 67] width 28 height 9
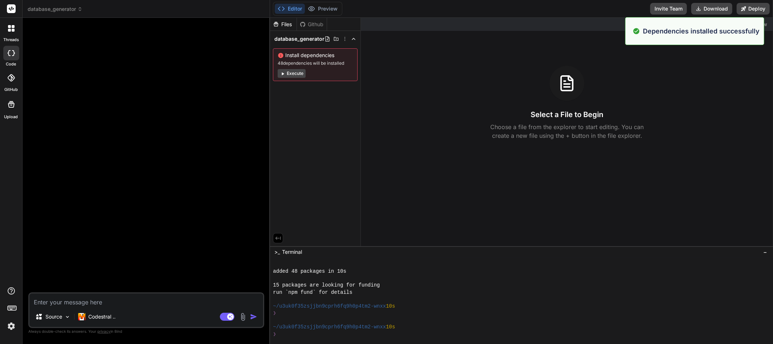
scroll to position [84, 0]
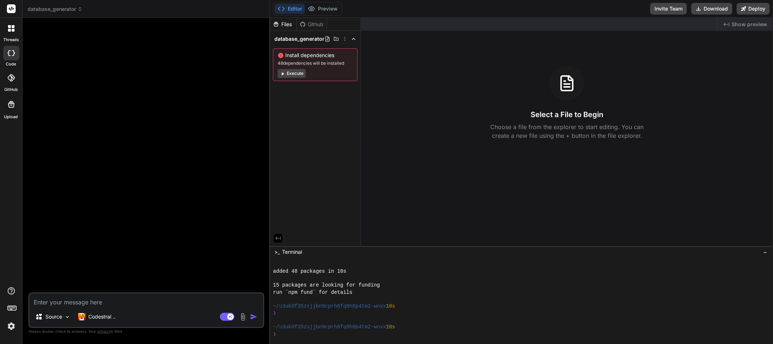
click at [295, 72] on button "Execute" at bounding box center [292, 73] width 28 height 9
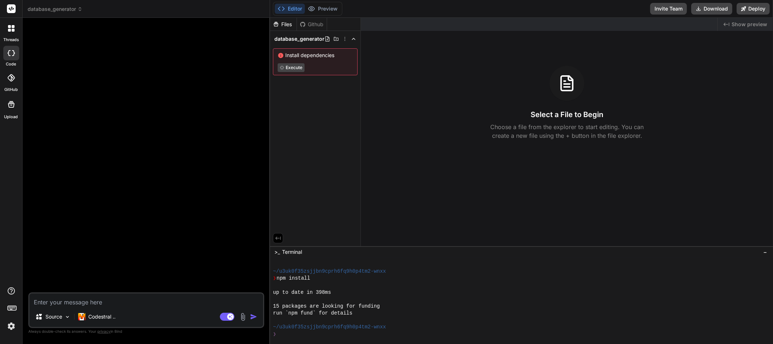
scroll to position [188, 0]
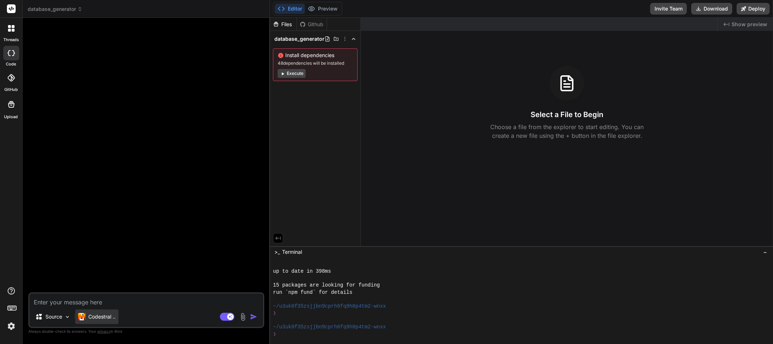
click at [90, 318] on p "Codestral .." at bounding box center [101, 316] width 27 height 7
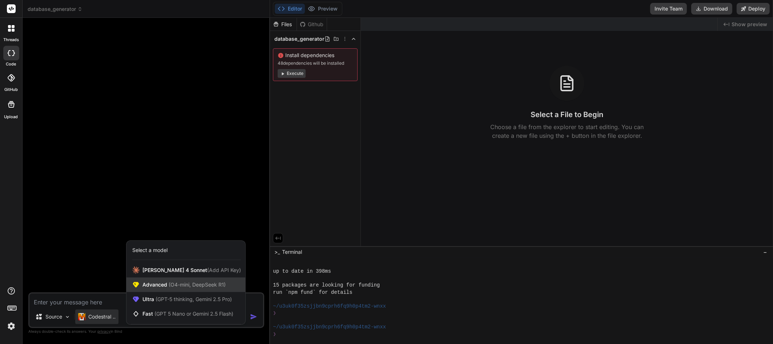
click at [162, 285] on span "Advanced (O4-mini, DeepSeek R1)" at bounding box center [183, 284] width 83 height 7
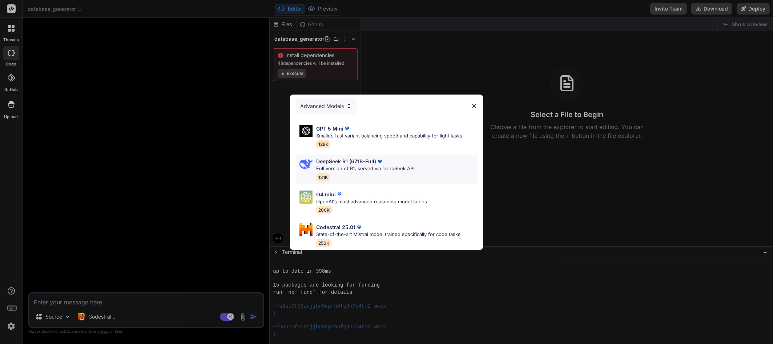
click at [363, 165] on p "Full version of R1, served via DeepSeek API" at bounding box center [365, 168] width 98 height 7
type textarea "x"
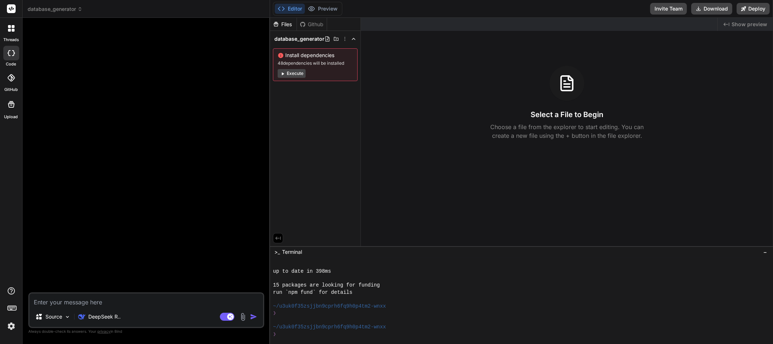
click at [65, 299] on textarea at bounding box center [146, 299] width 234 height 13
paste textarea "Develop an app that will generate sample databases and output an excel or CSV f…"
type textarea "Develop an app that will generate sample databases and output an excel or CSV f…"
type textarea "x"
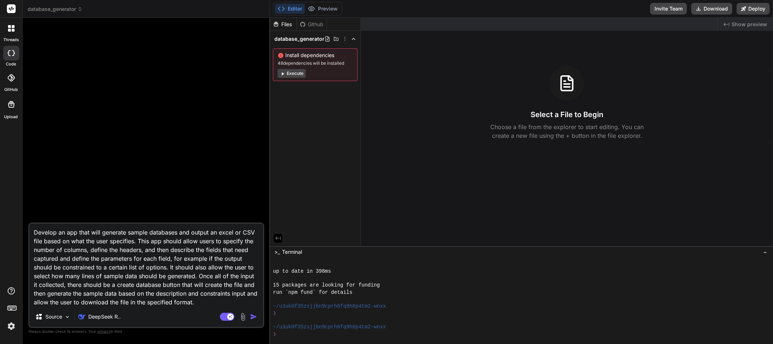
click at [149, 282] on textarea "Develop an app that will generate sample databases and output an excel or CSV f…" at bounding box center [146, 264] width 234 height 83
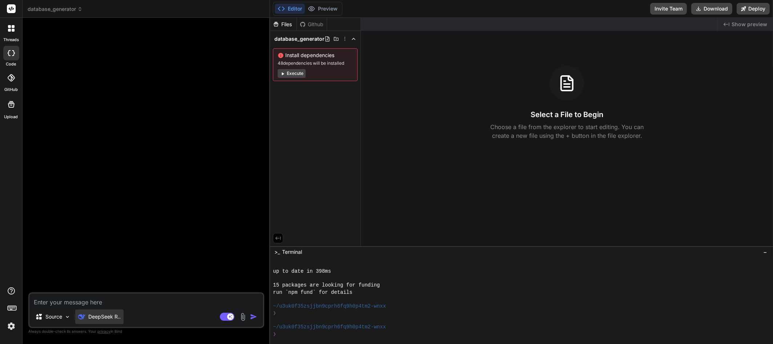
click at [100, 316] on p "DeepSeek R.." at bounding box center [104, 316] width 32 height 7
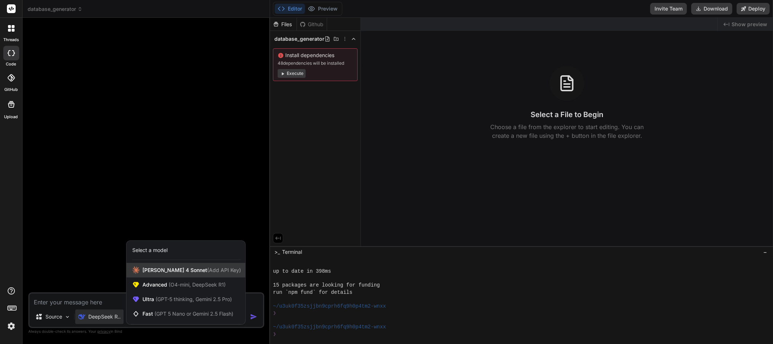
click at [152, 275] on div "[PERSON_NAME] 4 Sonnet (Add API Key)" at bounding box center [185, 270] width 119 height 15
type textarea "x"
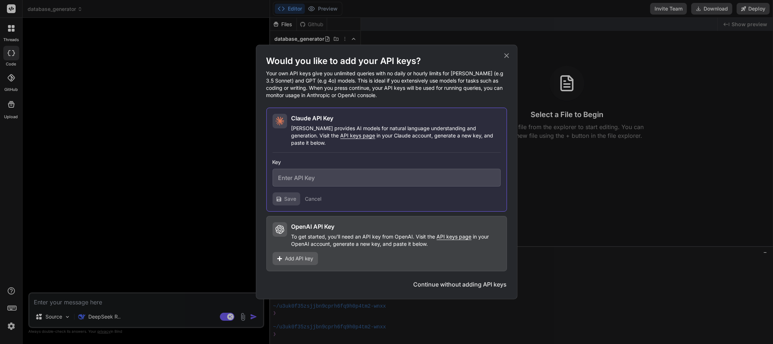
click at [319, 176] on input "text" at bounding box center [386, 178] width 228 height 18
paste input "sk-ant-api03-gLHFJU04gSNbREGkcEcEottNbyv8ijphDGqtX2pVyL0OB8qUKV6utnPirH6ANoG6wx…"
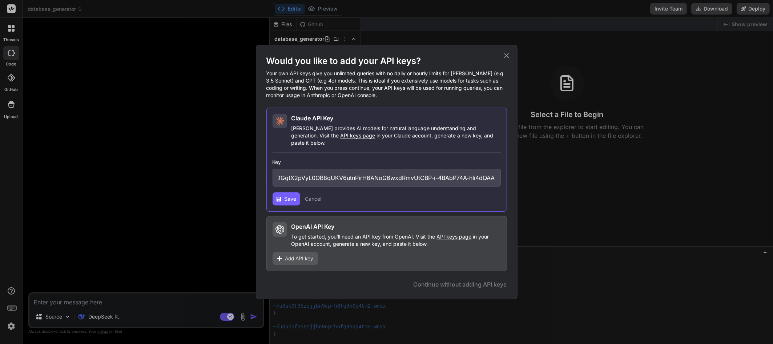
type input "sk-ant-api03-gLHFJU04gSNbREGkcEcEottNbyv8ijphDGqtX2pVyL0OB8qUKV6utnPirH6ANoG6wx…"
click at [282, 194] on button "Save" at bounding box center [286, 198] width 28 height 13
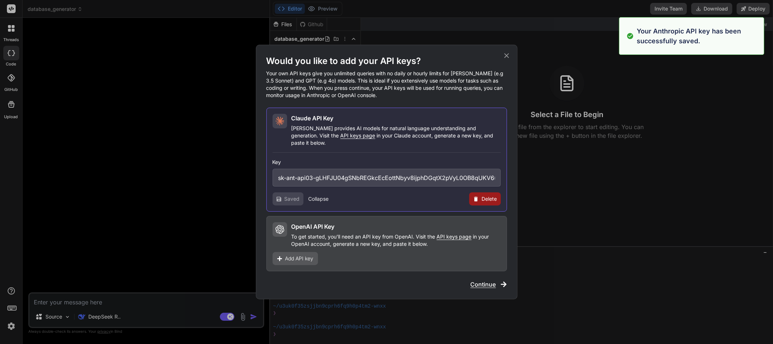
click at [504, 60] on icon at bounding box center [506, 56] width 8 height 8
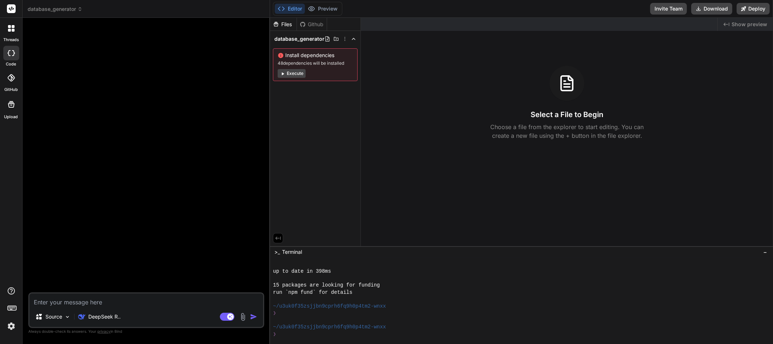
click at [55, 9] on span "database_generator" at bounding box center [55, 8] width 55 height 7
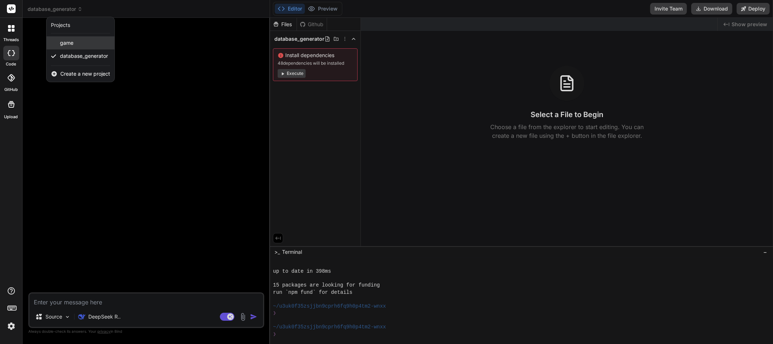
click at [64, 47] on div "game" at bounding box center [81, 42] width 68 height 13
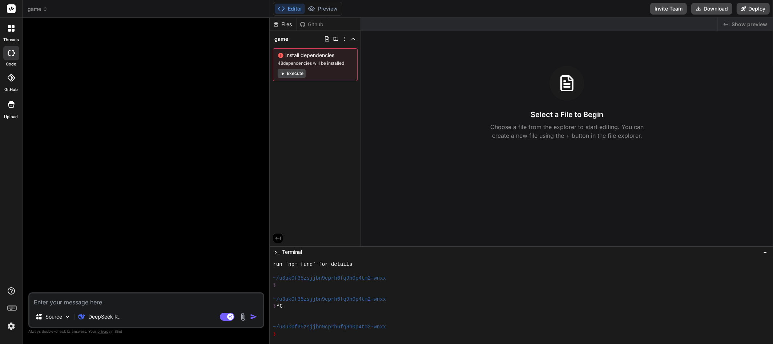
click at [13, 31] on icon at bounding box center [13, 30] width 3 height 3
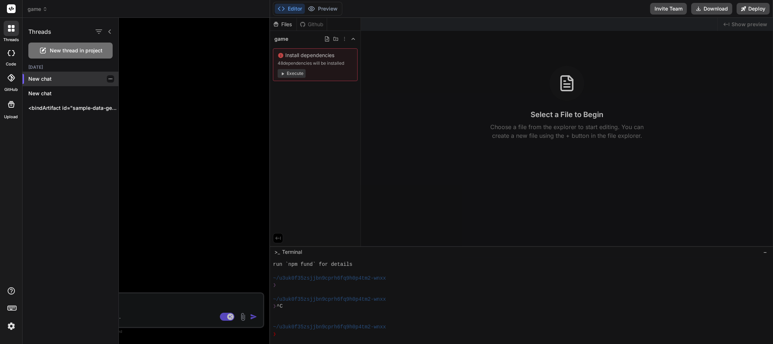
click at [44, 78] on p "New chat" at bounding box center [73, 78] width 90 height 7
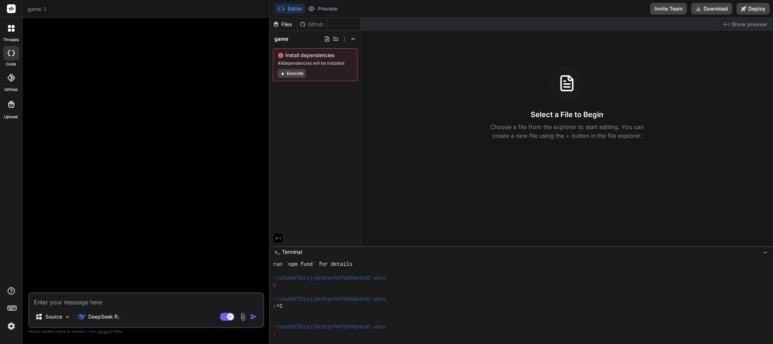
click at [9, 32] on div at bounding box center [11, 28] width 15 height 15
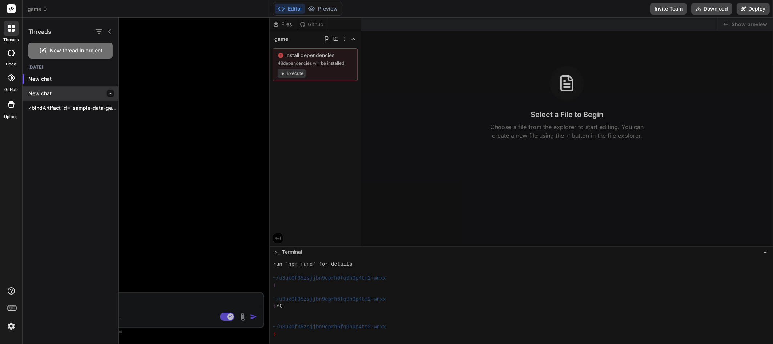
click at [43, 97] on div "New chat" at bounding box center [71, 93] width 96 height 15
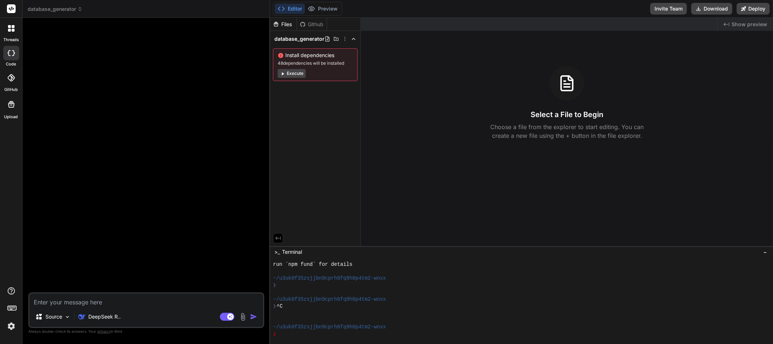
click at [8, 34] on div at bounding box center [11, 28] width 15 height 15
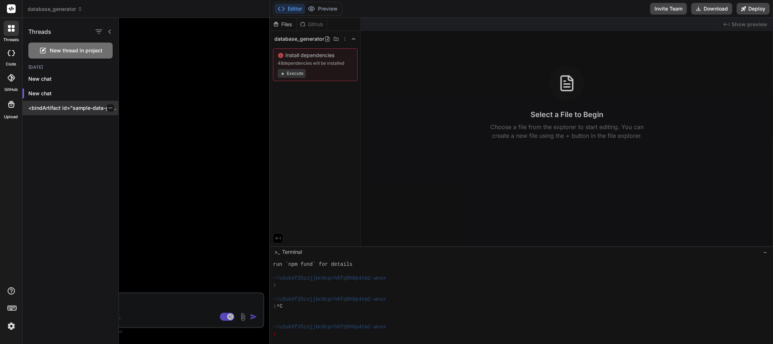
click at [52, 112] on div "<bindArtifact id="sample-data-generator" title="Sample Data Generator"> <bindAc…" at bounding box center [71, 108] width 96 height 15
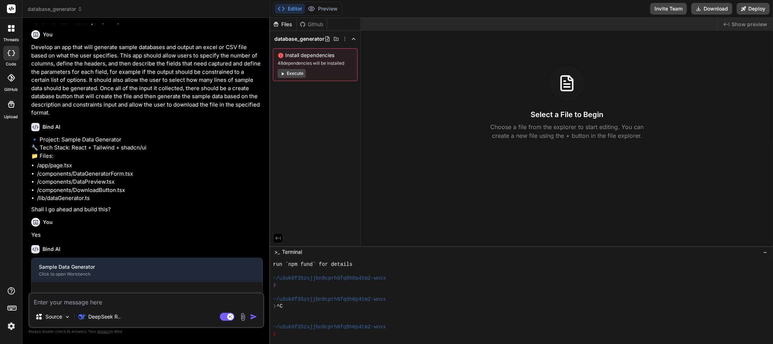
scroll to position [244, 0]
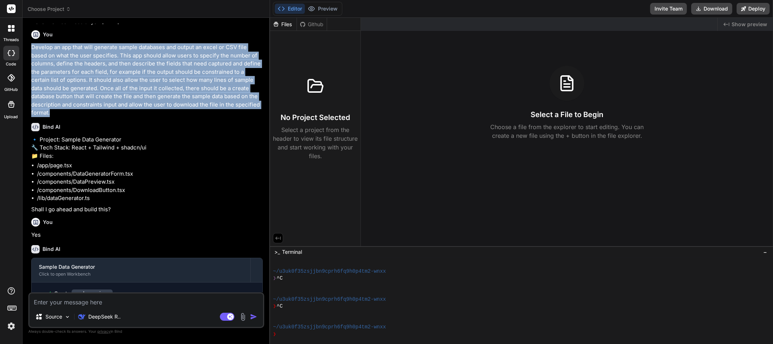
drag, startPoint x: 31, startPoint y: 47, endPoint x: 251, endPoint y: 102, distance: 226.3
click at [251, 102] on p "Develop an app that will generate sample databases and output an excel or CSV f…" at bounding box center [146, 80] width 231 height 74
copy p "Develop an app that will generate sample databases and output an excel or CSV f…"
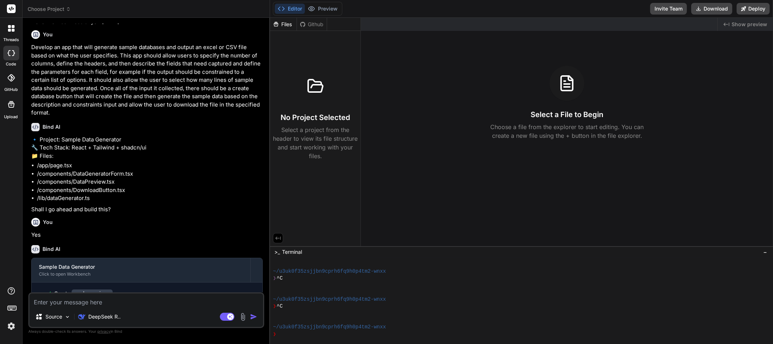
click at [62, 9] on span "Choose Project" at bounding box center [49, 8] width 43 height 7
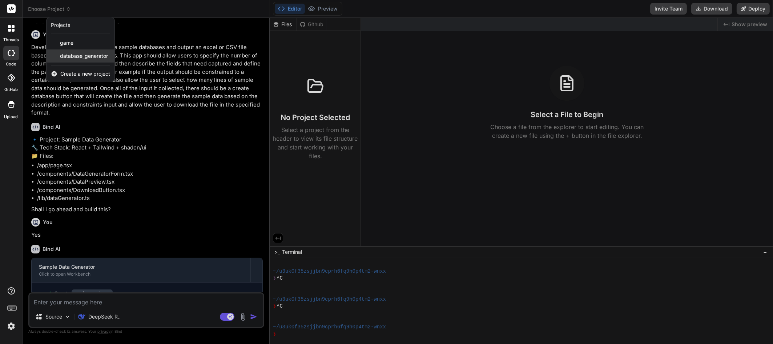
click at [74, 56] on span "database_generator" at bounding box center [84, 55] width 48 height 7
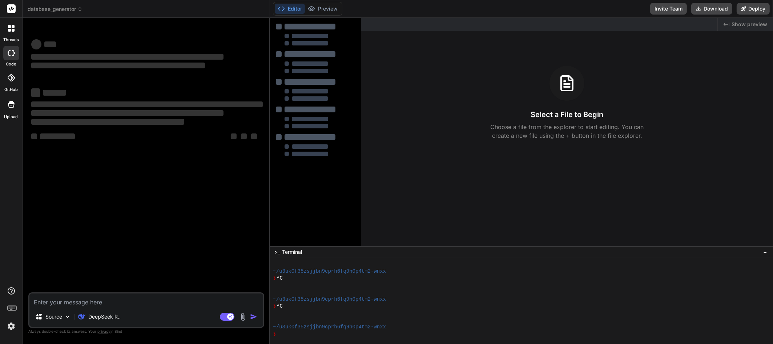
scroll to position [272, 0]
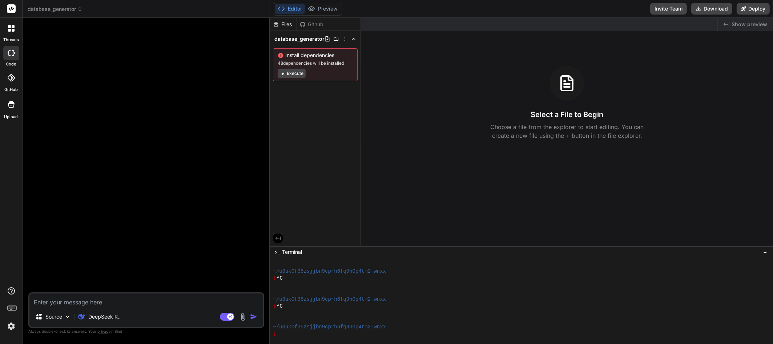
click at [73, 303] on textarea at bounding box center [146, 299] width 234 height 13
click at [100, 315] on p "DeepSeek R.." at bounding box center [104, 316] width 32 height 7
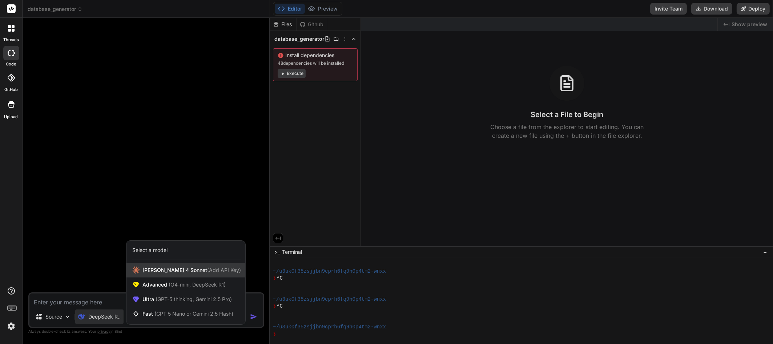
click at [149, 270] on span "[PERSON_NAME] 4 Sonnet (Add API Key)" at bounding box center [191, 269] width 98 height 7
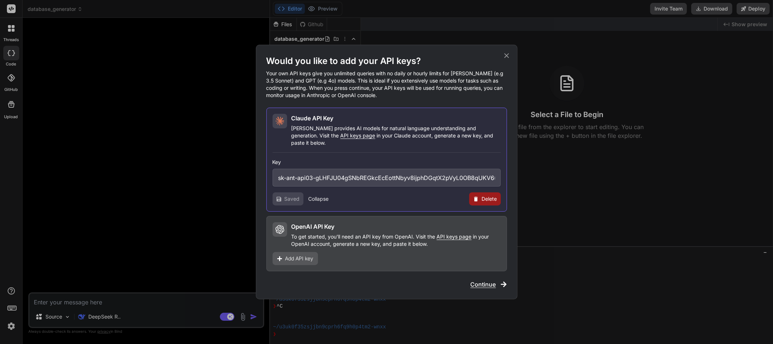
click at [289, 195] on span "Saved" at bounding box center [291, 198] width 15 height 7
click at [485, 280] on span "Continue" at bounding box center [482, 284] width 25 height 9
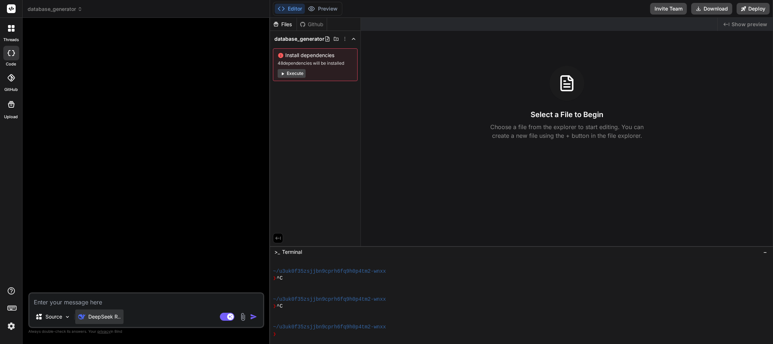
click at [98, 317] on p "DeepSeek R.." at bounding box center [104, 316] width 32 height 7
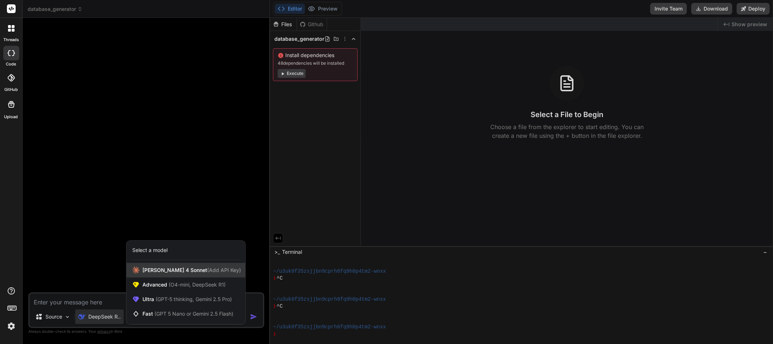
click at [163, 272] on span "[PERSON_NAME] 4 Sonnet (Add API Key)" at bounding box center [191, 269] width 98 height 7
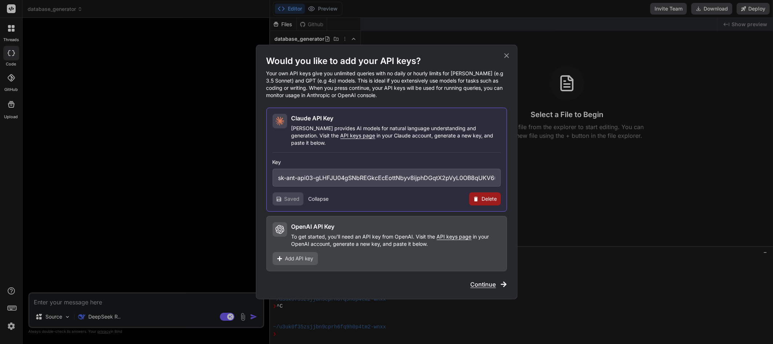
click at [283, 195] on div "Saved" at bounding box center [287, 198] width 31 height 13
click at [340, 138] on span "API keys page" at bounding box center [357, 135] width 35 height 6
click at [338, 133] on p "Claude provides AI models for natural language understanding and generation. Vi…" at bounding box center [395, 136] width 209 height 22
click at [486, 281] on span "Continue" at bounding box center [482, 284] width 25 height 9
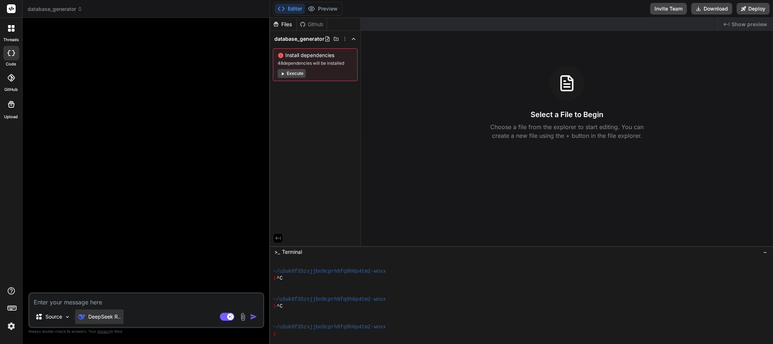
click at [102, 317] on p "DeepSeek R.." at bounding box center [104, 316] width 32 height 7
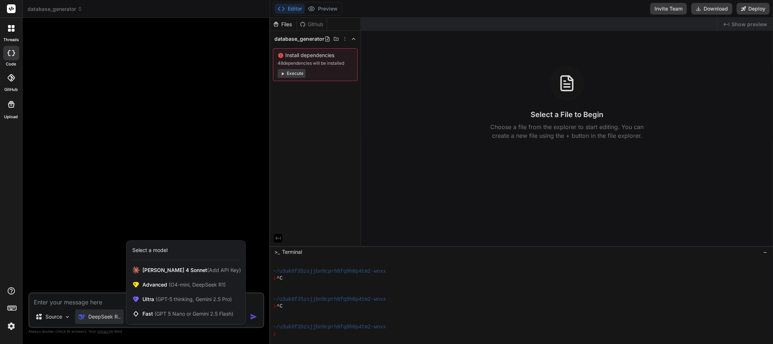
click at [103, 317] on div at bounding box center [386, 172] width 773 height 344
type textarea "x"
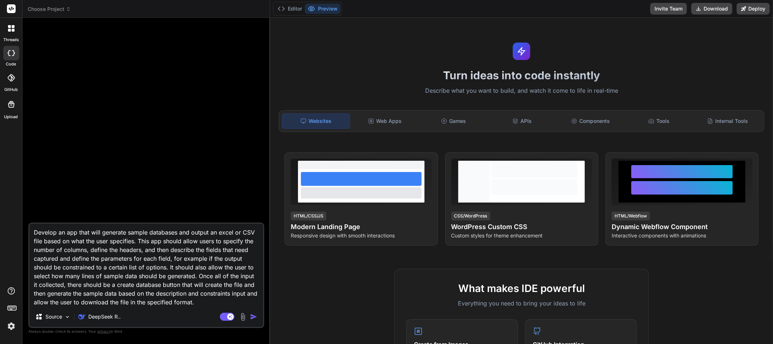
click at [152, 266] on textarea "Develop an app that will generate sample databases and output an excel or CSV f…" at bounding box center [146, 264] width 234 height 83
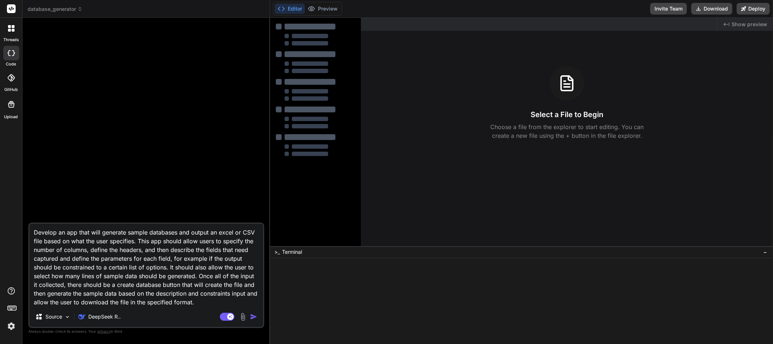
type textarea "x"
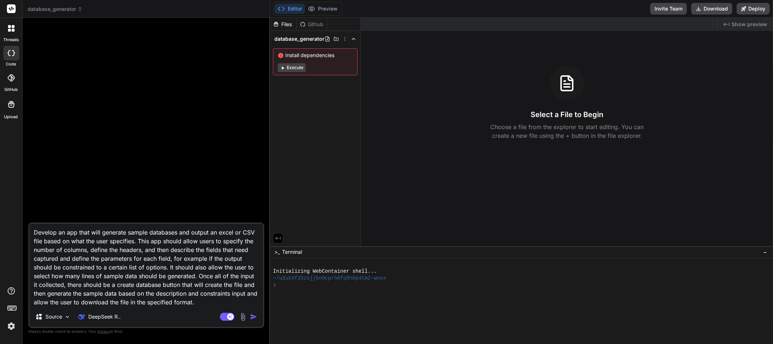
type textarea "x"
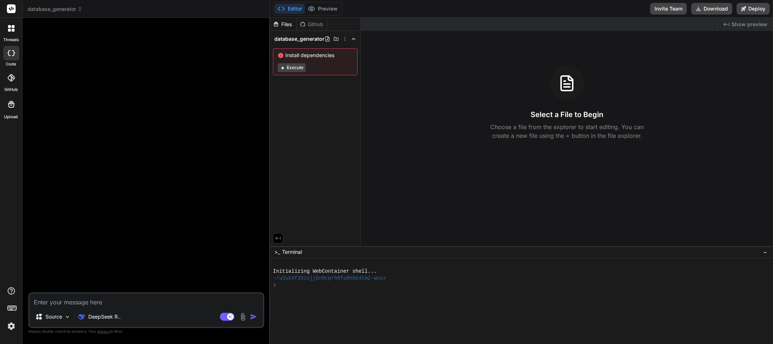
click at [69, 12] on span "database_generator" at bounding box center [55, 8] width 55 height 7
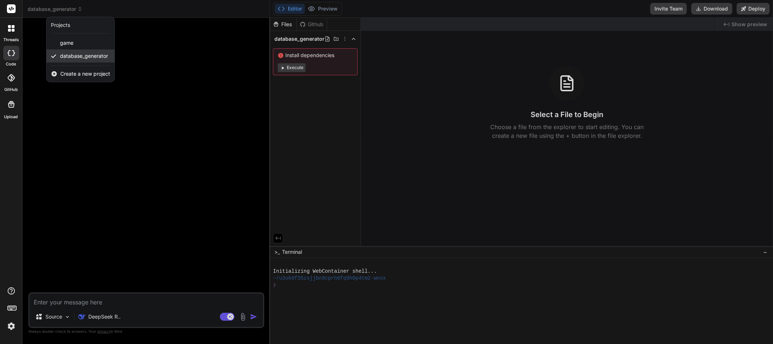
click at [72, 58] on span "database_generator" at bounding box center [84, 55] width 48 height 7
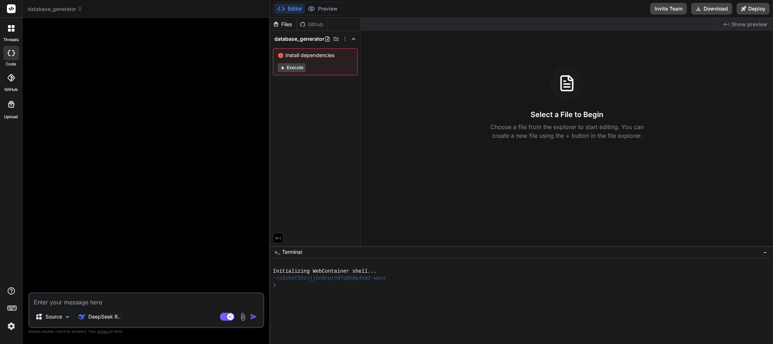
click at [118, 173] on div at bounding box center [147, 158] width 234 height 268
click at [85, 304] on textarea at bounding box center [146, 299] width 234 height 13
click at [70, 301] on textarea at bounding box center [146, 299] width 234 height 13
paste textarea "Develop an app that will generate sample databases and output an excel or CSV f…"
type textarea "Develop an app that will generate sample databases and output an excel or CSV f…"
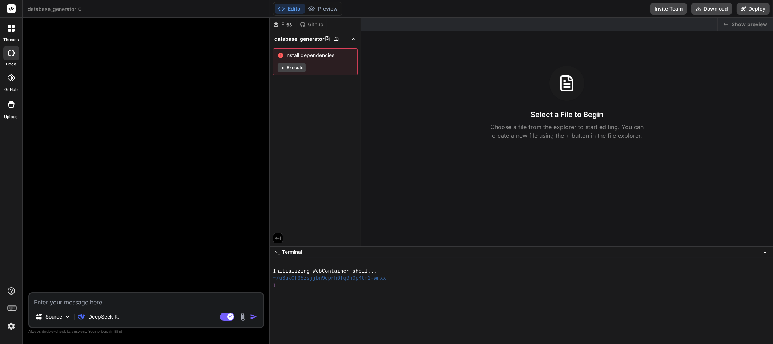
type textarea "x"
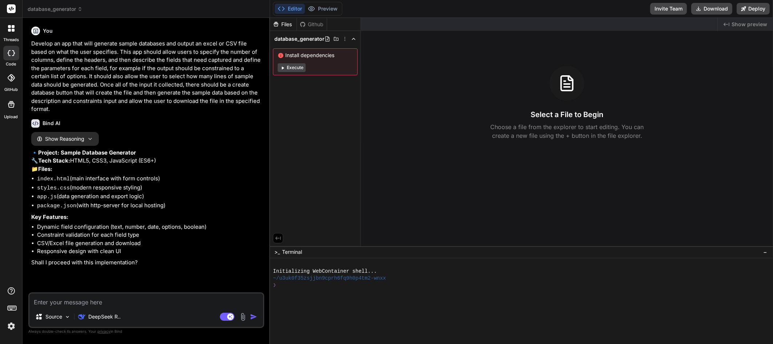
type textarea "x"
type textarea "y"
type textarea "x"
type textarea "ye"
type textarea "x"
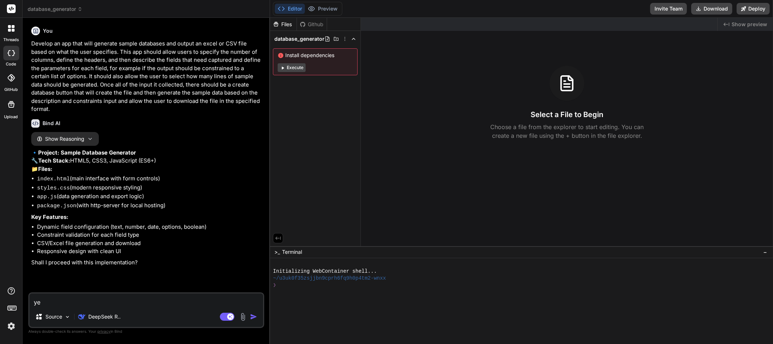
type textarea "yes"
type textarea "x"
type textarea "yes"
click at [279, 56] on icon at bounding box center [280, 55] width 5 height 5
click at [288, 65] on button "Execute" at bounding box center [292, 67] width 28 height 9
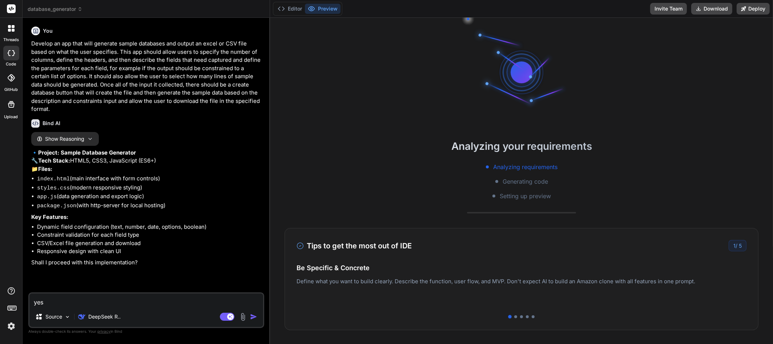
scroll to position [35, 0]
type textarea "x"
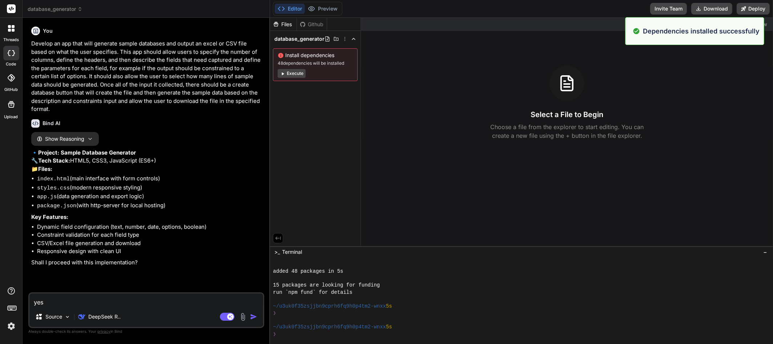
click at [66, 302] on textarea "yes" at bounding box center [146, 299] width 234 height 13
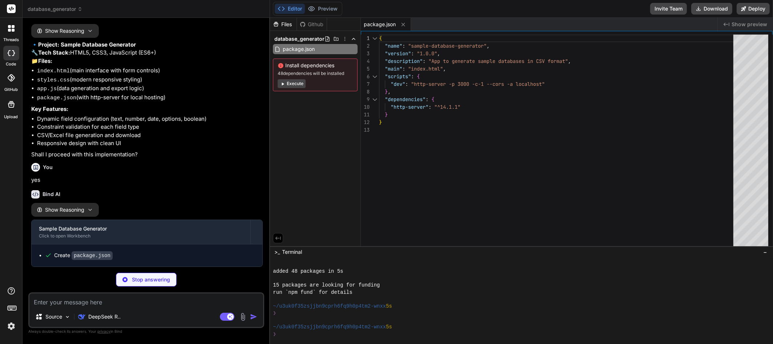
scroll to position [124, 0]
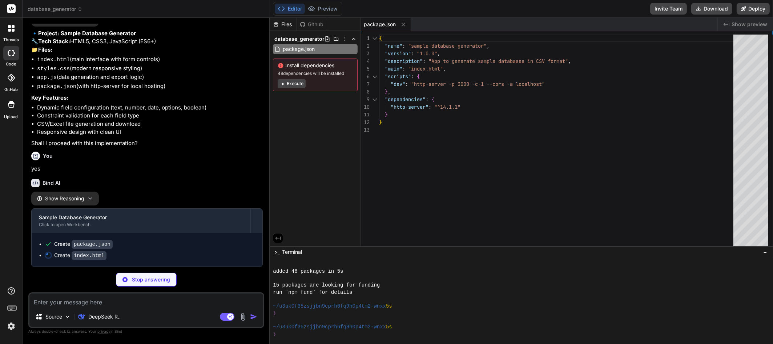
type textarea "x"
type textarea "<a id="downloadLink" class="btn-download">Download File</a> </div> </div> <scri…"
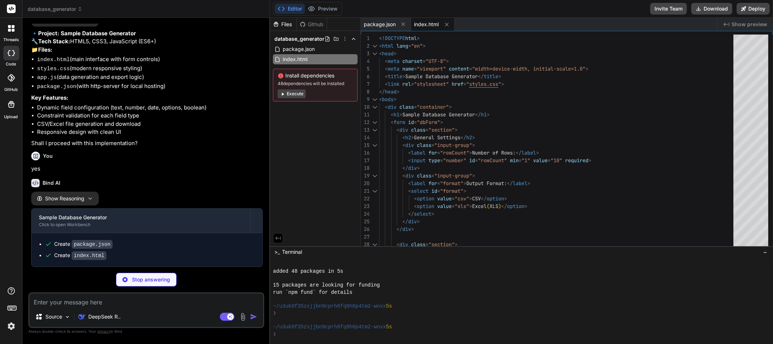
scroll to position [134, 0]
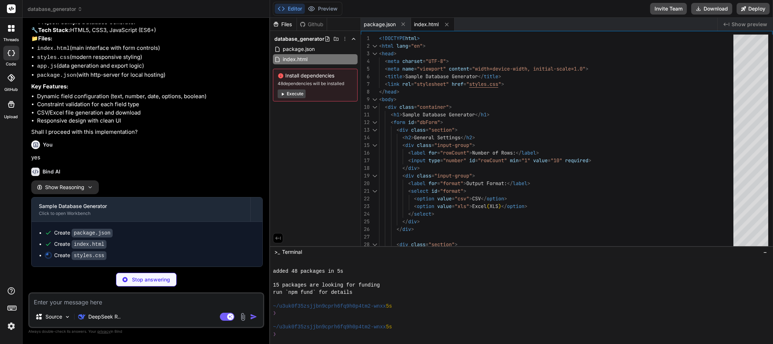
type textarea "x"
type textarea "} h1 { font-size: 2rem; } }"
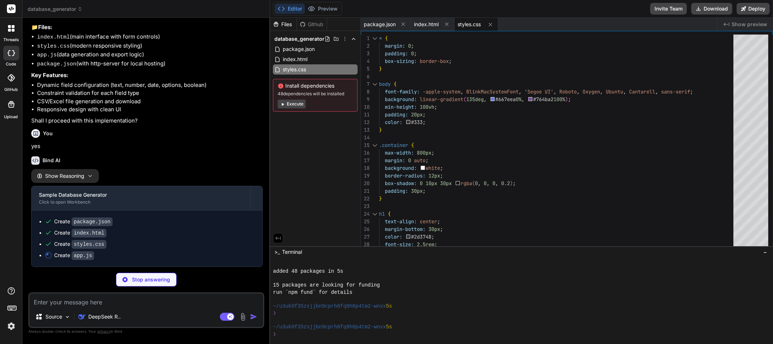
scroll to position [121, 0]
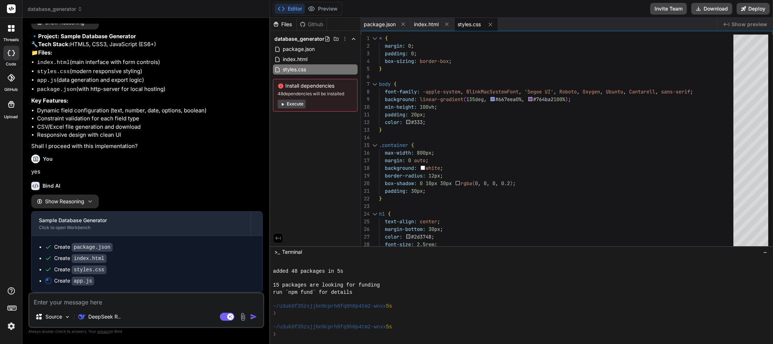
type textarea "x"
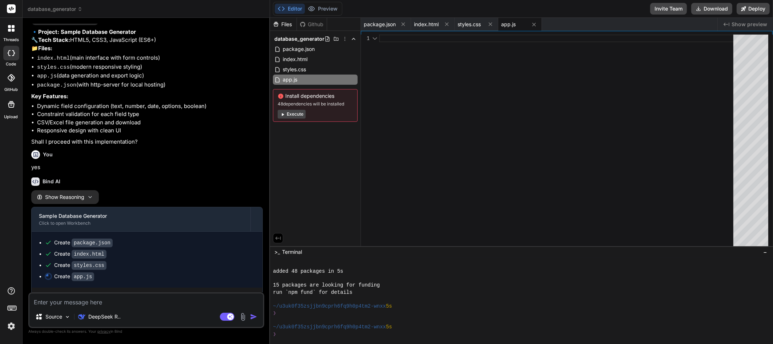
scroll to position [140, 0]
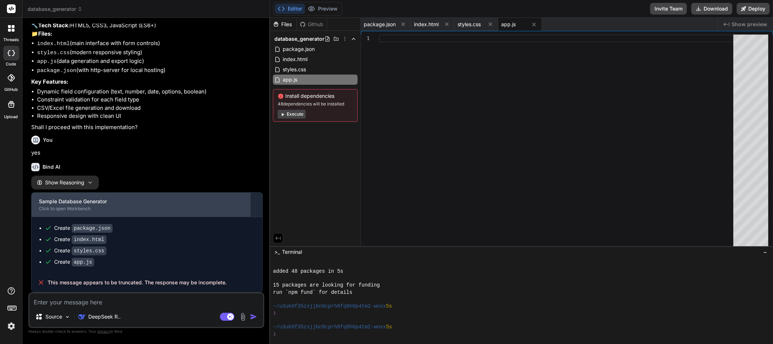
click at [102, 208] on div "Click to open Workbench" at bounding box center [141, 209] width 204 height 6
click at [72, 202] on div "Sample Database Generator" at bounding box center [141, 201] width 204 height 7
click at [81, 198] on div "Sample Database Generator Click to open Workbench" at bounding box center [141, 205] width 219 height 24
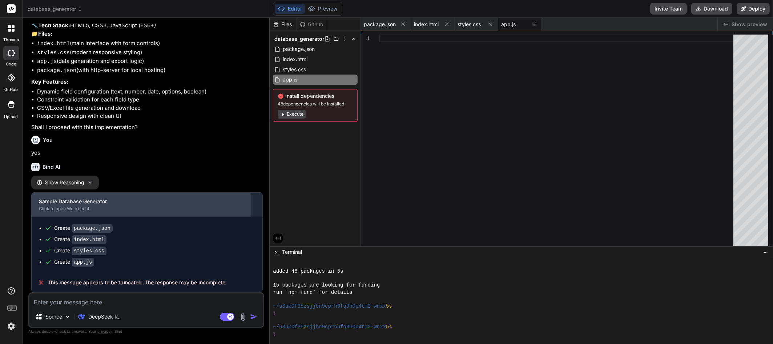
click at [81, 198] on div "Sample Database Generator Click to open Workbench" at bounding box center [141, 205] width 219 height 24
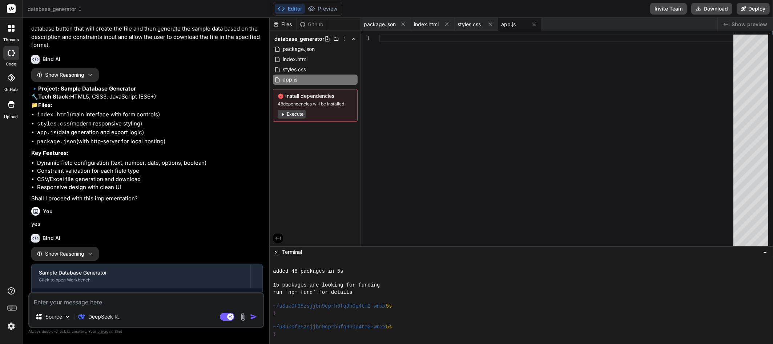
scroll to position [0, 0]
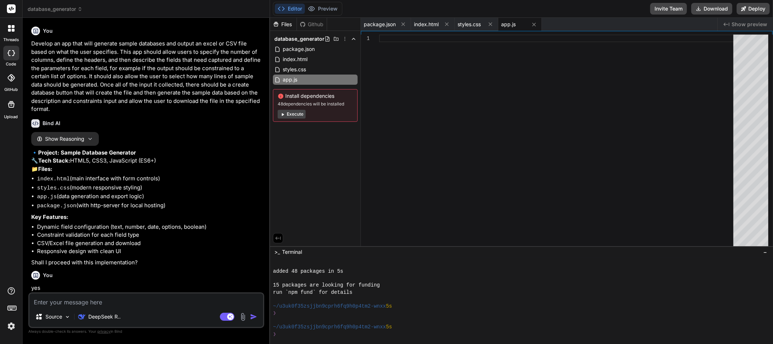
click at [57, 53] on p "Develop an app that will generate sample databases and output an excel or CSV f…" at bounding box center [146, 77] width 231 height 74
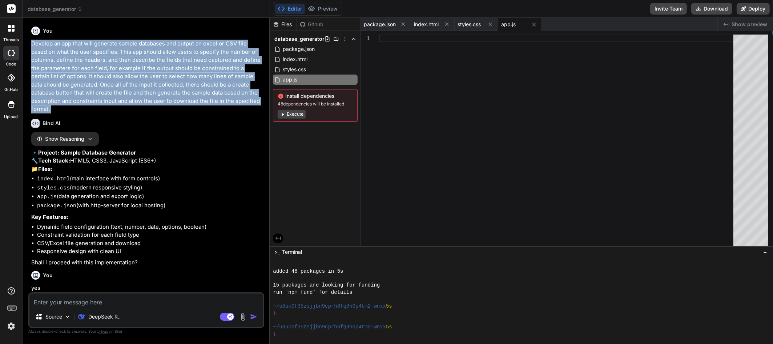
click at [57, 53] on p "Develop an app that will generate sample databases and output an excel or CSV f…" at bounding box center [146, 77] width 231 height 74
copy div "Develop an app that will generate sample databases and output an excel or CSV f…"
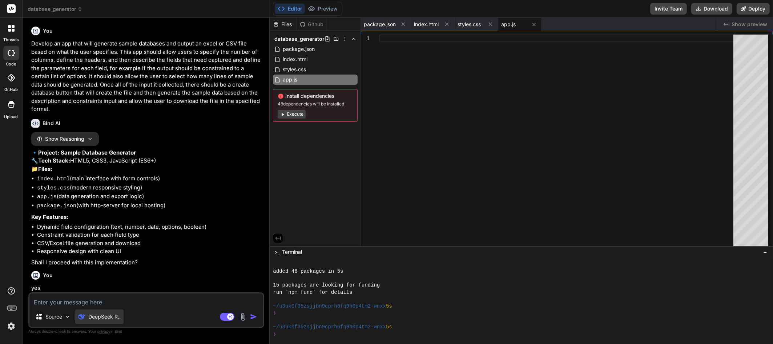
click at [109, 315] on p "DeepSeek R.." at bounding box center [104, 316] width 32 height 7
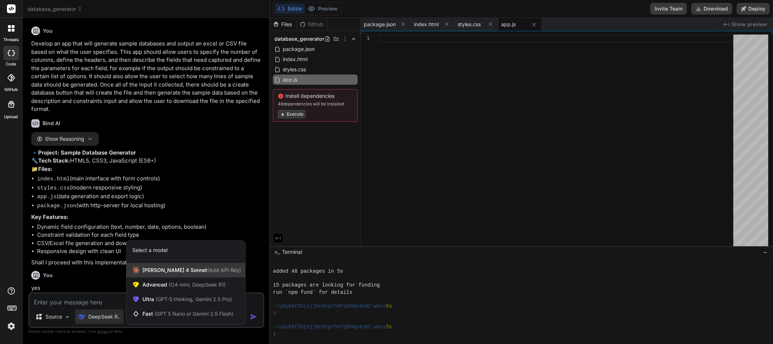
click at [150, 273] on span "[PERSON_NAME] 4 Sonnet (Add API Key)" at bounding box center [191, 269] width 98 height 7
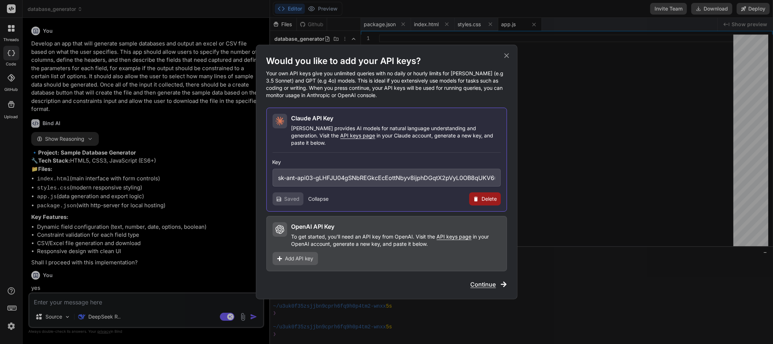
click at [291, 195] on span "Saved" at bounding box center [291, 198] width 15 height 7
click at [318, 195] on button "Collapse" at bounding box center [318, 198] width 20 height 7
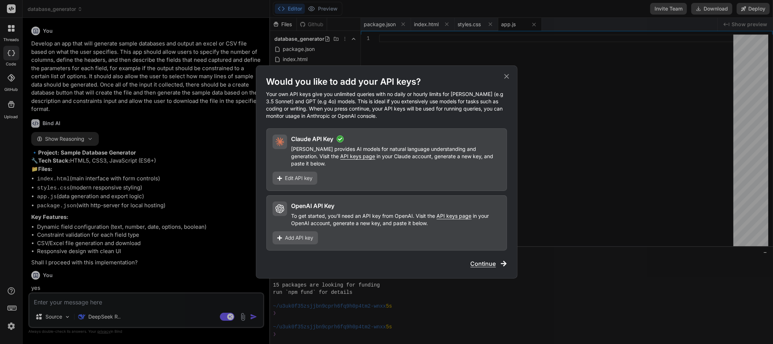
click at [481, 262] on span "Continue" at bounding box center [482, 263] width 25 height 9
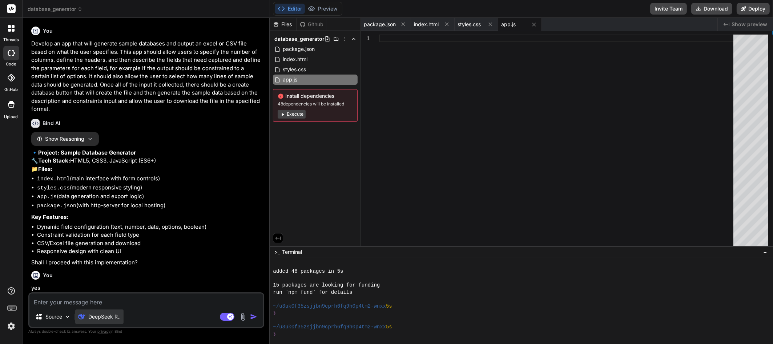
click at [109, 317] on p "DeepSeek R.." at bounding box center [104, 316] width 32 height 7
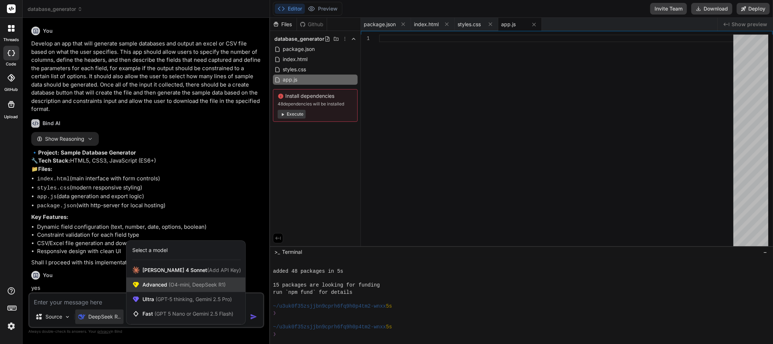
click at [161, 283] on span "Advanced (O4-mini, DeepSeek R1)" at bounding box center [183, 284] width 83 height 7
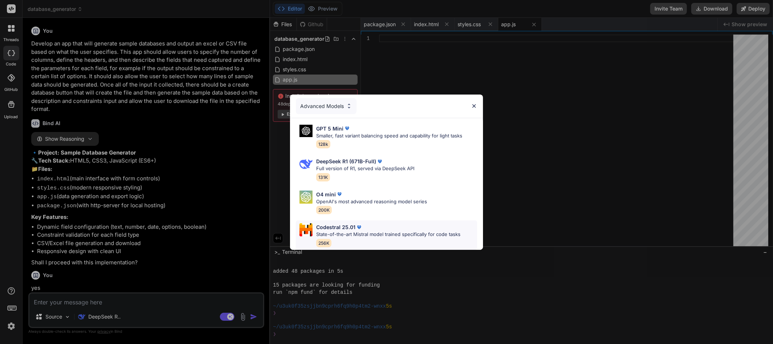
click at [341, 225] on p "Codestral 25.01" at bounding box center [335, 227] width 39 height 8
type textarea "x"
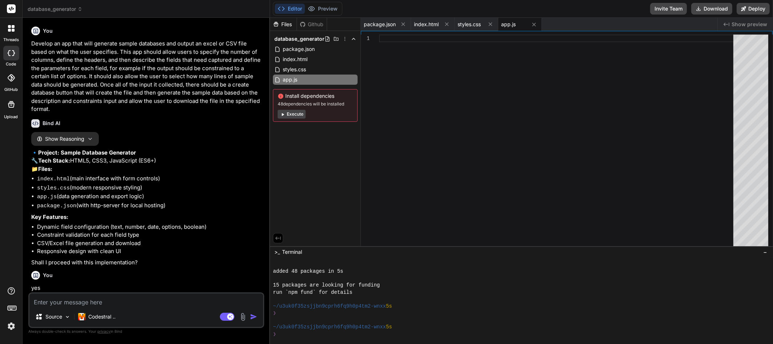
click at [133, 302] on textarea at bounding box center [146, 299] width 234 height 13
paste textarea "Develop an app that will generate sample databases and output an excel or CSV f…"
type textarea "Develop an app that will generate sample databases and output an excel or CSV f…"
type textarea "x"
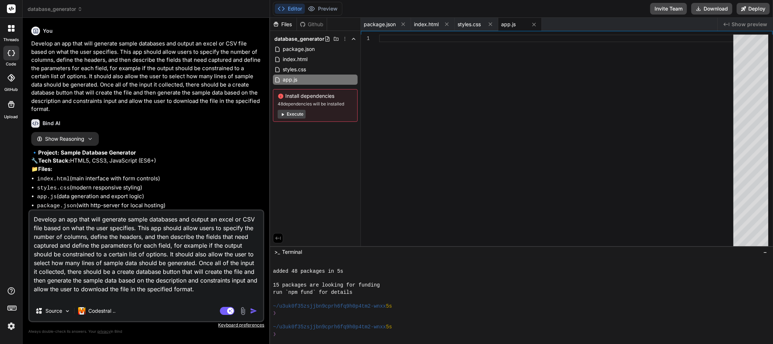
type textarea "Develop an app that will generate sample databases and output an excel or CSV f…"
click at [251, 312] on img "button" at bounding box center [253, 310] width 7 height 7
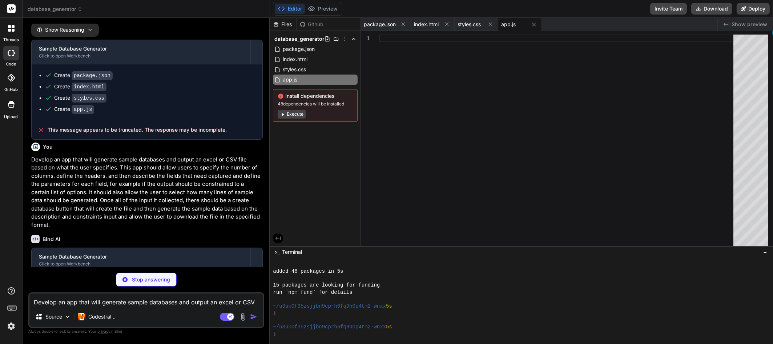
scroll to position [311, 0]
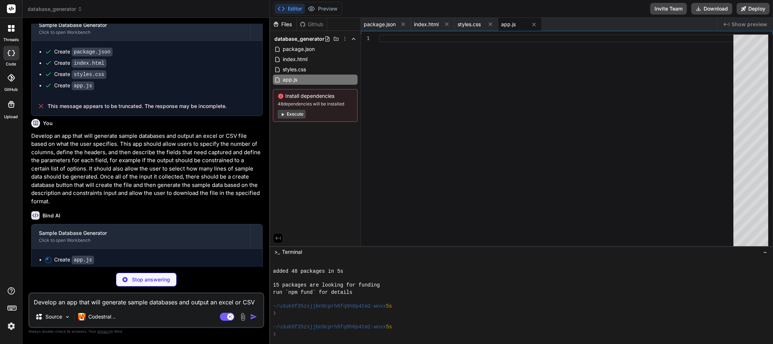
type textarea "x"
type textarea "function generateOption(options) { if (options.length === 0) return ''; return …"
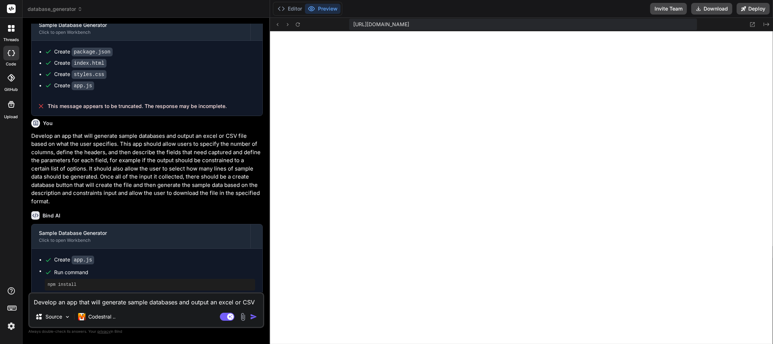
type textarea "x"
click at [84, 301] on textarea "Develop an app that will generate sample databases and output an excel or CSV f…" at bounding box center [146, 299] width 234 height 13
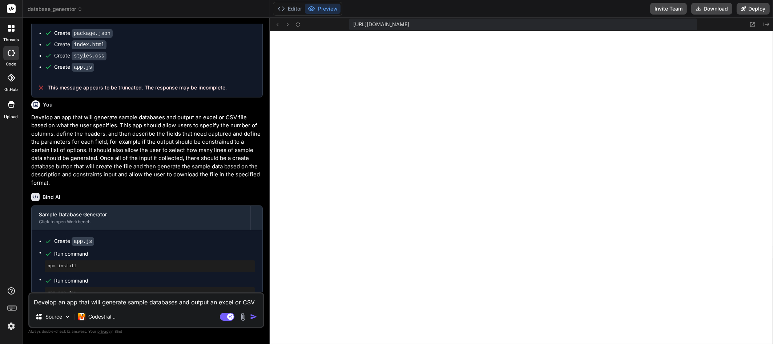
scroll to position [340, 0]
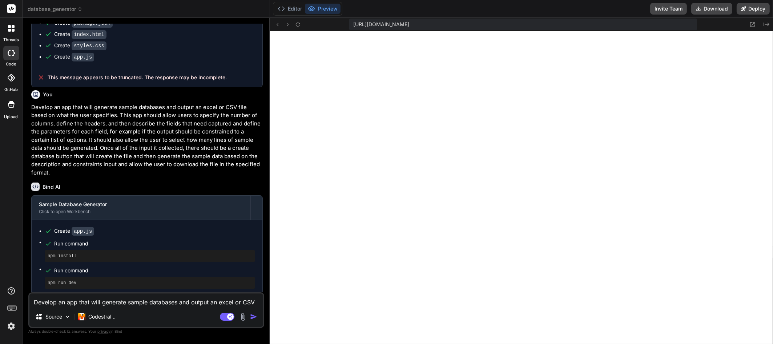
click at [59, 302] on textarea "Develop an app that will generate sample databases and output an excel or CSV f…" at bounding box center [146, 299] width 234 height 13
type textarea "C"
type textarea "x"
type textarea "Ch"
type textarea "x"
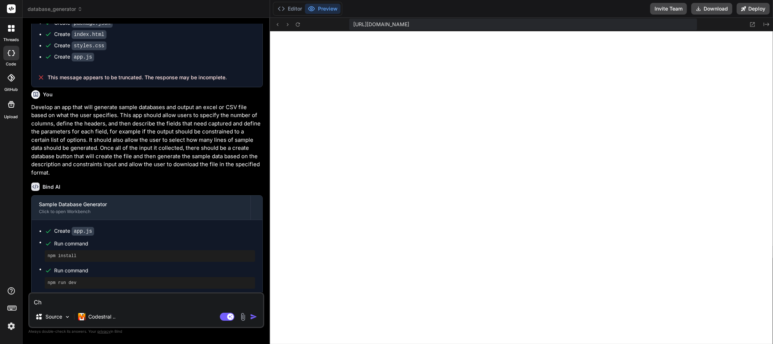
type textarea "Cha"
type textarea "x"
type textarea "Chan"
type textarea "x"
type textarea "Chang"
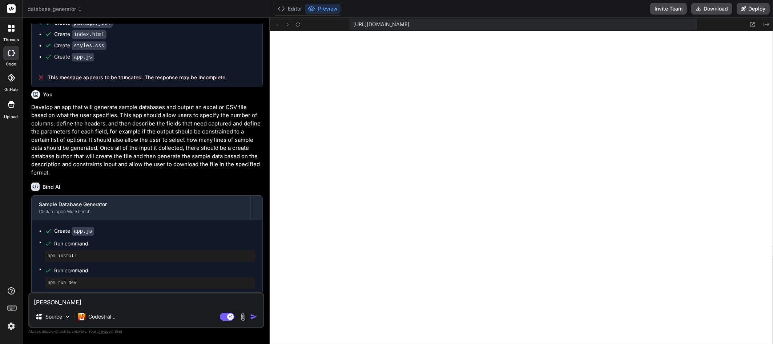
type textarea "x"
type textarea "Change"
type textarea "x"
type textarea "Change"
type textarea "x"
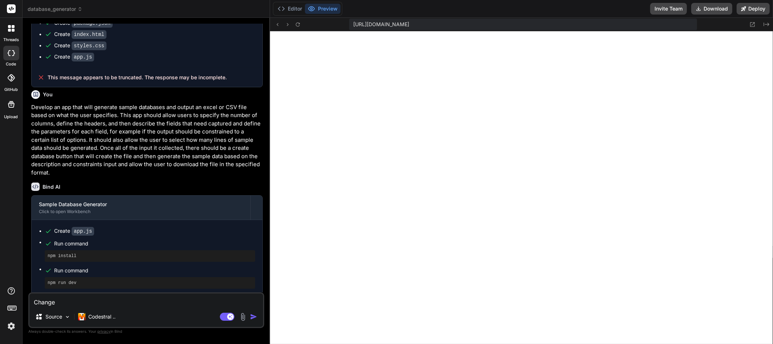
type textarea "Change n"
type textarea "x"
type textarea "Change nu"
type textarea "x"
type textarea "Change num"
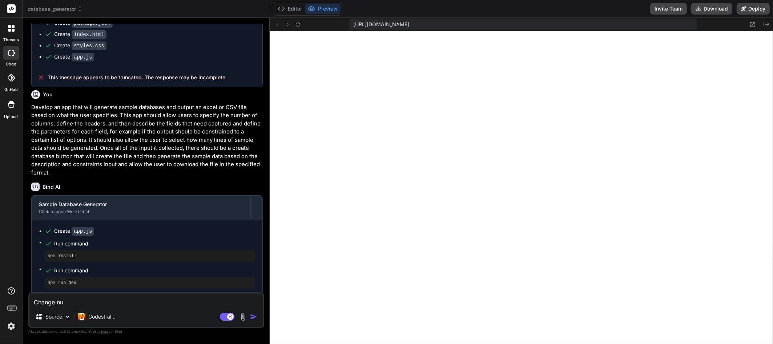
type textarea "x"
type textarea "Change numb"
type textarea "x"
type textarea "Change numbe"
type textarea "x"
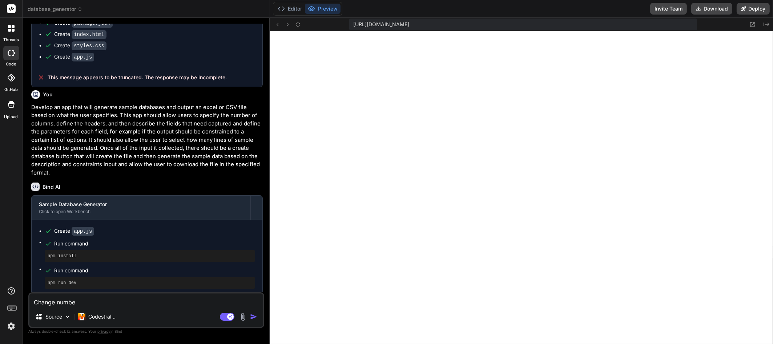
type textarea "Change number"
type textarea "x"
type textarea "Change number"
type textarea "x"
type textarea "Change number o"
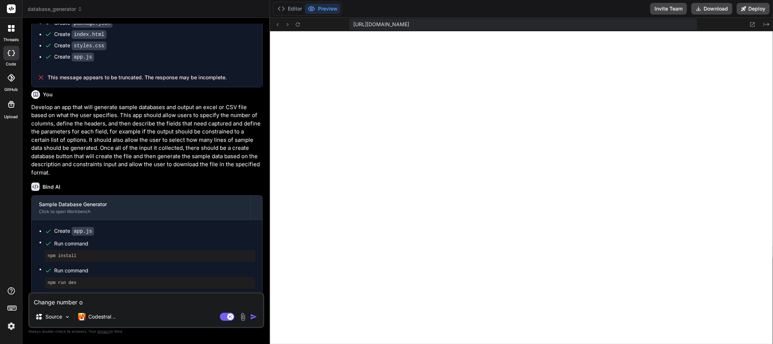
type textarea "x"
type textarea "Change number of"
type textarea "x"
type textarea "Change number of"
type textarea "x"
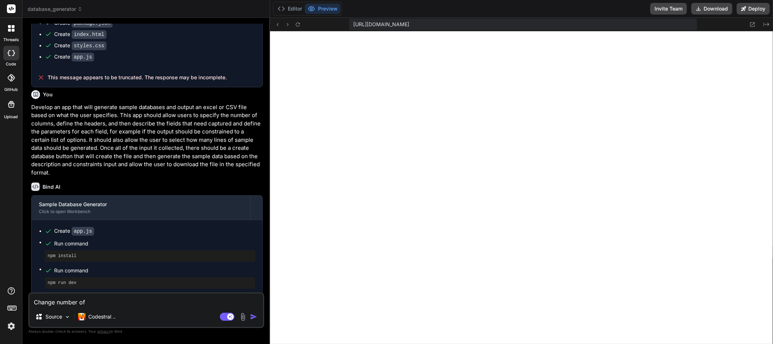
type textarea "Change number of r"
type textarea "x"
type textarea "Change number of ro"
type textarea "x"
type textarea "Change number of row"
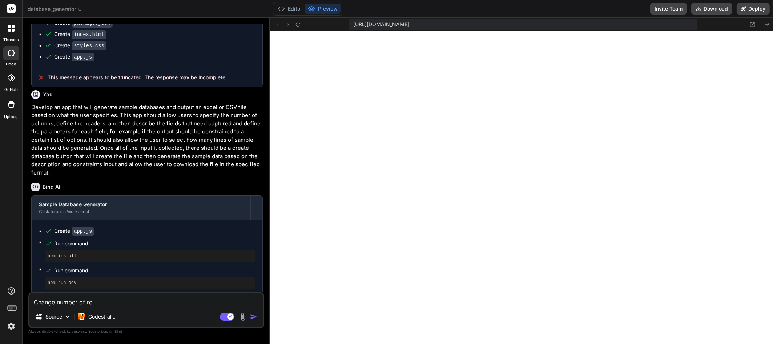
type textarea "x"
type textarea "Change number of rows"
type textarea "x"
type textarea "Change number of rows"
type textarea "x"
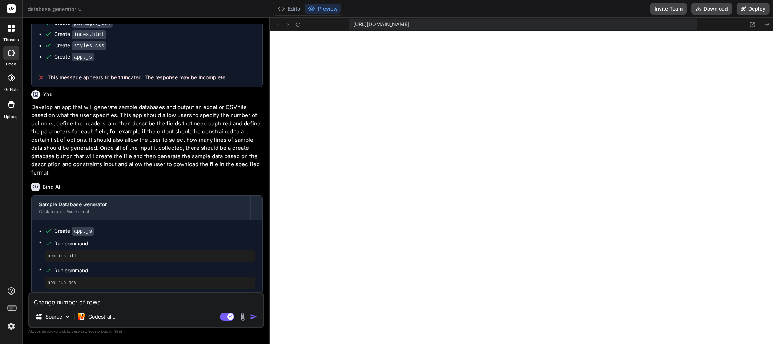
type textarea "Change number of rows t"
type textarea "x"
type textarea "Change number of rows to"
type textarea "x"
type textarea "Change number of rows to"
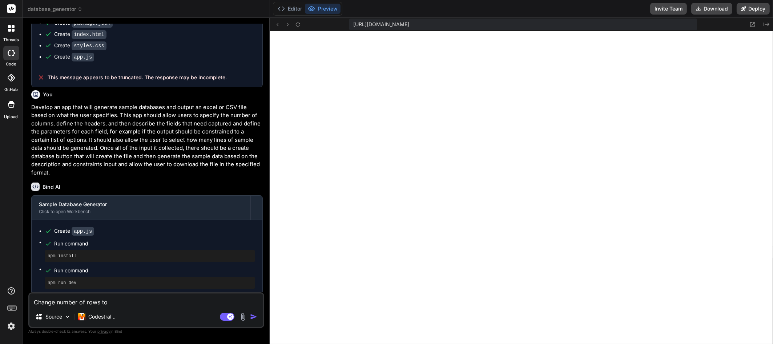
type textarea "x"
type textarea "Change number of rows to n"
type textarea "x"
type textarea "Change number of rows to nu"
type textarea "x"
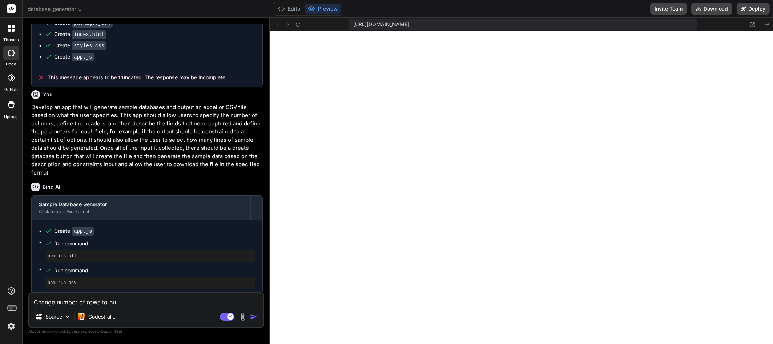
type textarea "Change number of rows to num"
type textarea "x"
type textarea "Change number of rows to numb"
type textarea "x"
type textarea "Change number of rows to numbe"
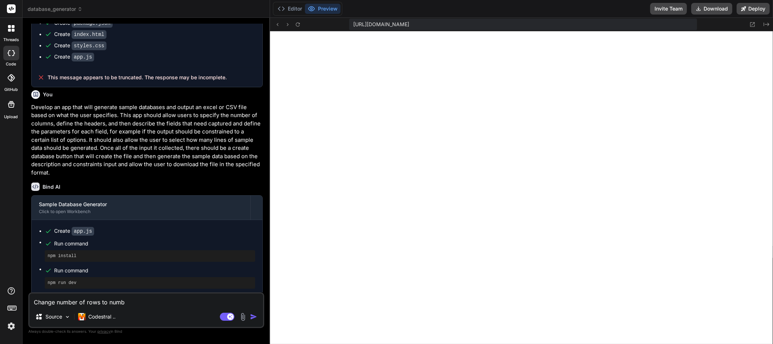
type textarea "x"
type textarea "Change number of rows to number"
type textarea "x"
type textarea "Change number of rows to number"
type textarea "x"
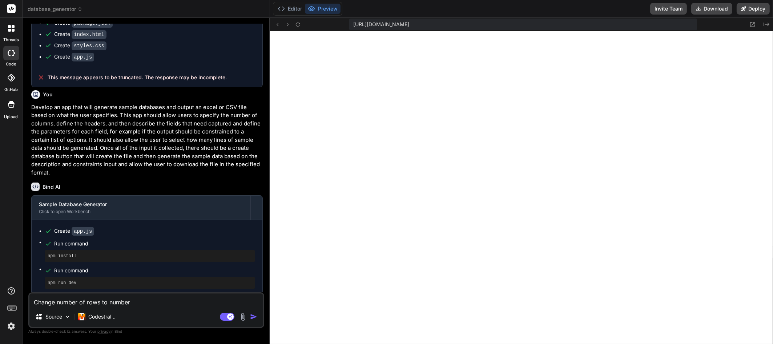
type textarea "Change number of rows to number o"
type textarea "x"
type textarea "Change number of rows to number of"
type textarea "x"
type textarea "Change number of rows to number of"
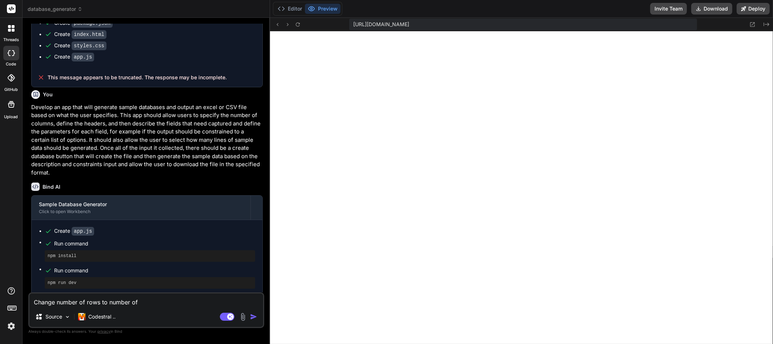
type textarea "x"
type textarea "Change number of rows to number of r"
type textarea "x"
type textarea "Change number of rows to number of ro"
type textarea "x"
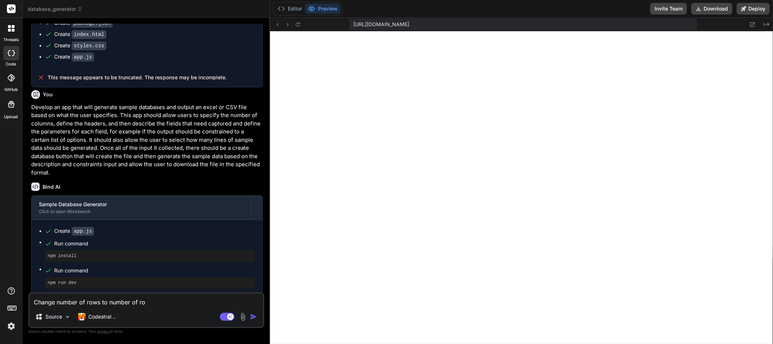
type textarea "Change number of rows to number of row"
type textarea "x"
type textarea "Change number of rows to number of rows"
type textarea "x"
type textarea "Change number of rows to number of rows"
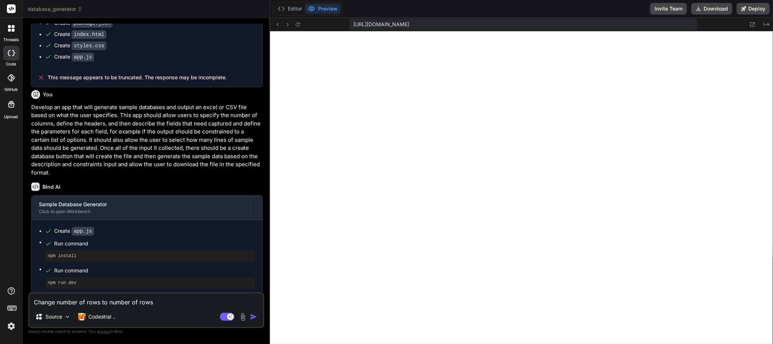
type textarea "x"
type textarea "Change number of rows to number of rows o"
type textarea "x"
type textarea "Change number of rows to number of rows of"
type textarea "x"
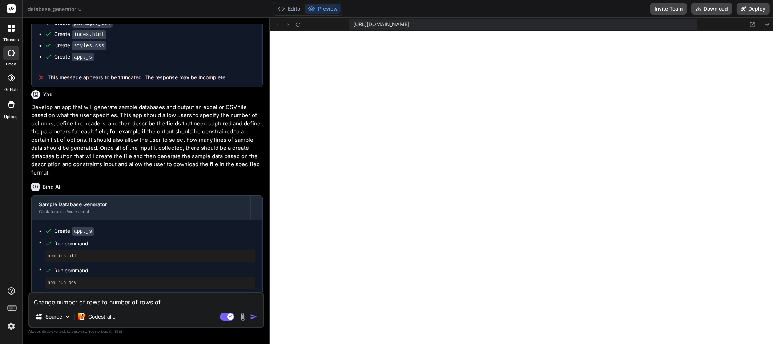
type textarea "Change number of rows to number of rows of"
type textarea "x"
type textarea "Change number of rows to number of rows of s"
type textarea "x"
type textarea "Change number of rows to number of rows of sa"
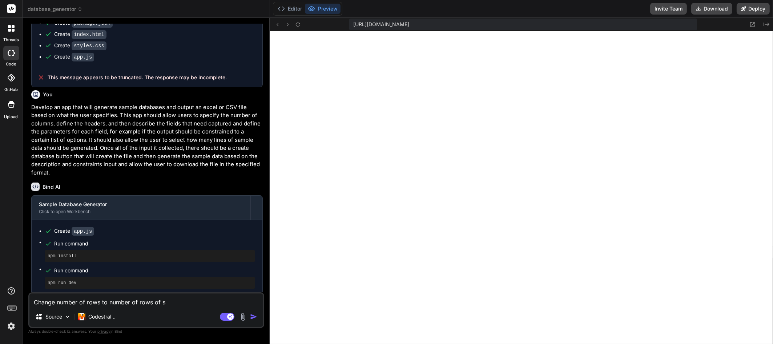
type textarea "x"
type textarea "Change number of rows to number of rows of sam"
type textarea "x"
type textarea "Change number of rows to number of rows of samp"
type textarea "x"
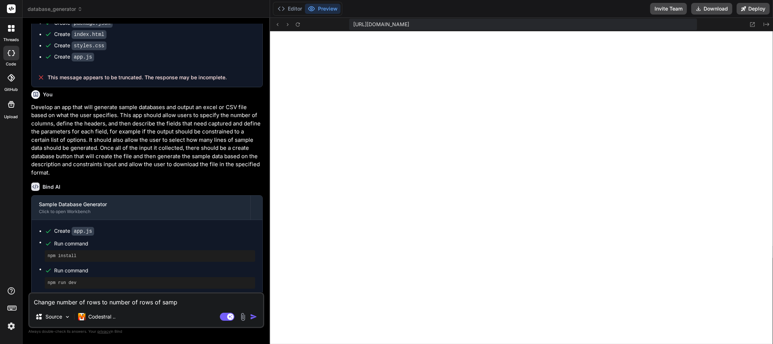
type textarea "Change number of rows to number of rows of sampl"
type textarea "x"
type textarea "Change number of rows to number of rows of sample"
type textarea "x"
type textarea "Change number of rows to number of rows of sample"
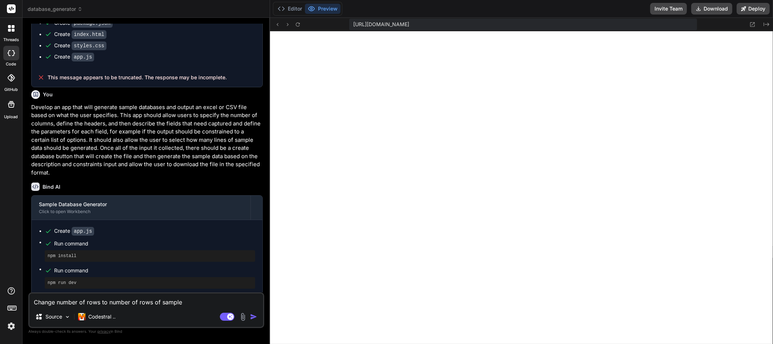
type textarea "x"
type textarea "Change number of rows to number of rows of sample d"
type textarea "x"
type textarea "Change number of rows to number of rows of sample da"
type textarea "x"
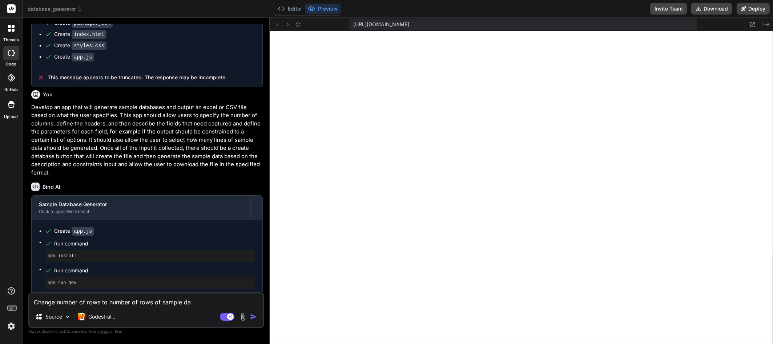
type textarea "Change number of rows to number of rows of sample dat"
type textarea "x"
type textarea "Change number of rows to number of rows of sample data"
type textarea "x"
type textarea "Change number of rows to number of rows of sample data"
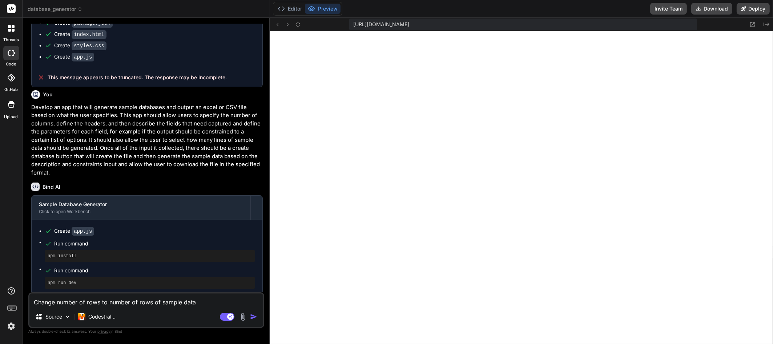
type textarea "x"
type textarea "Change number of rows to number of rows of sample data p"
type textarea "x"
type textarea "Change number of rows to number of rows of sample data ple"
type textarea "x"
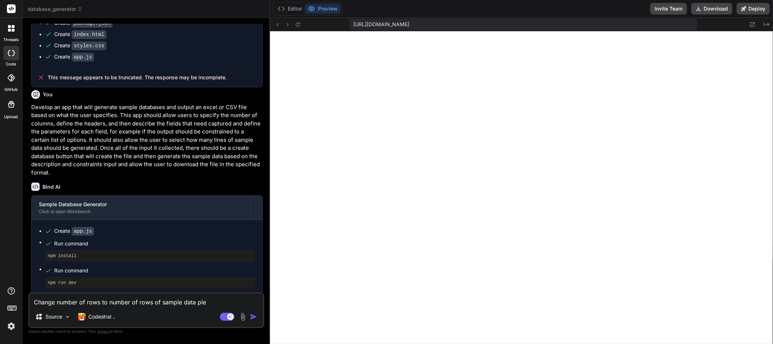
type textarea "Change number of rows to number of rows of sample data plea"
type textarea "x"
type textarea "Change number of rows to number of rows of sample data please"
type textarea "x"
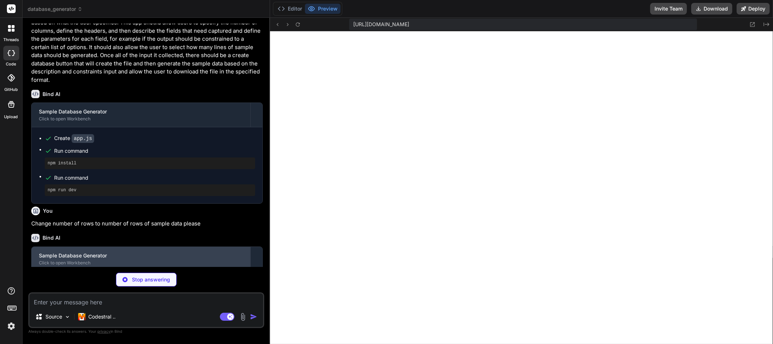
scroll to position [455, 0]
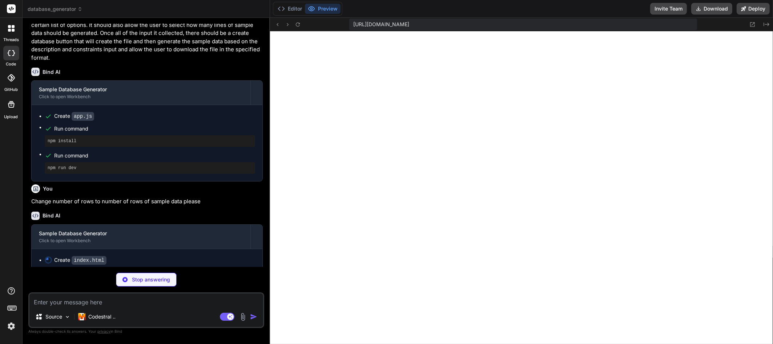
type textarea "x"
type textarea "<a id="downloadLink" class="btn-download">Download File</a> </div> </div> <scri…"
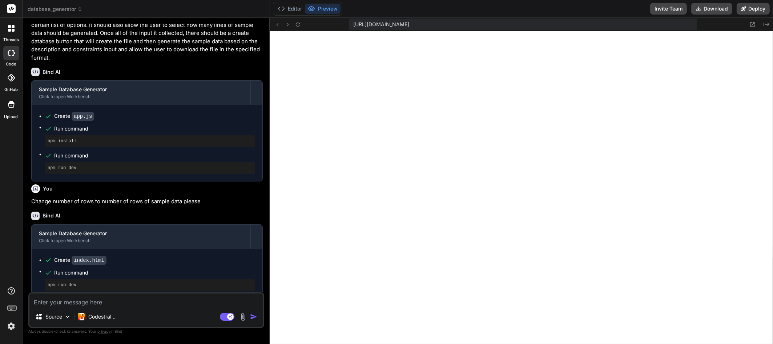
type textarea "x"
click at [298, 21] on icon at bounding box center [298, 24] width 6 height 6
click at [122, 301] on textarea at bounding box center [146, 299] width 234 height 13
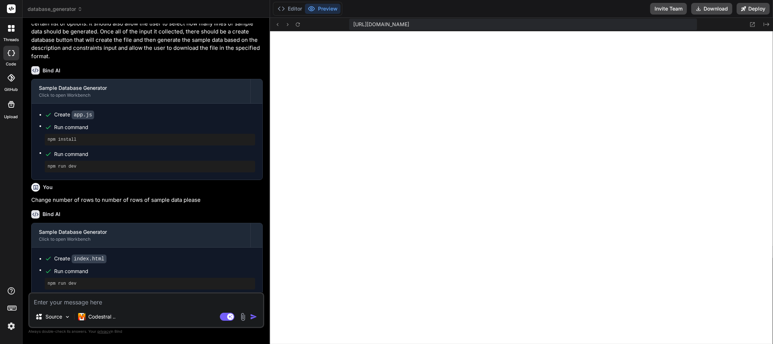
type textarea "T"
type textarea "x"
type textarea "Th"
type textarea "x"
type textarea "The"
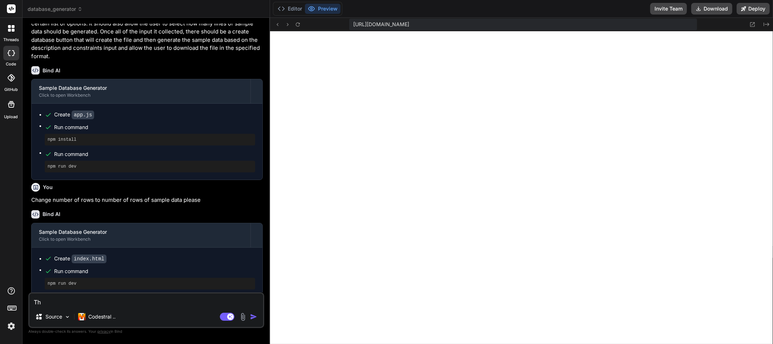
type textarea "x"
type textarea "The"
type textarea "x"
type textarea "The o"
type textarea "x"
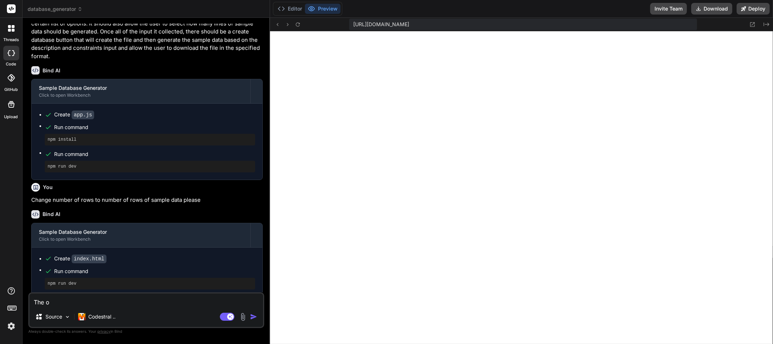
type textarea "The ou"
type textarea "x"
type textarea "The out"
type textarea "x"
type textarea "The outp"
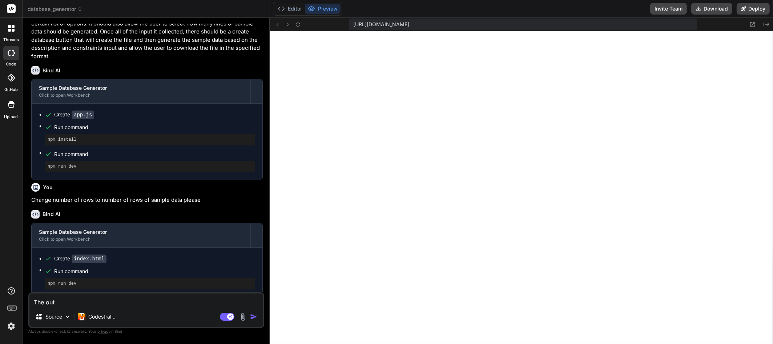
type textarea "x"
type textarea "The outpu"
type textarea "x"
type textarea "The output"
type textarea "x"
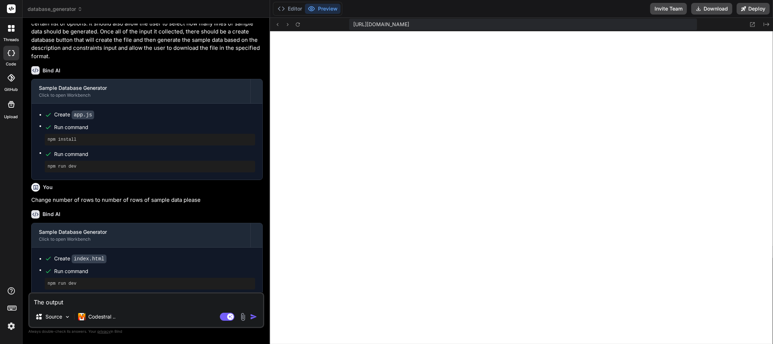
type textarea "The output"
type textarea "x"
type textarea "The output i"
type textarea "x"
type textarea "The output is"
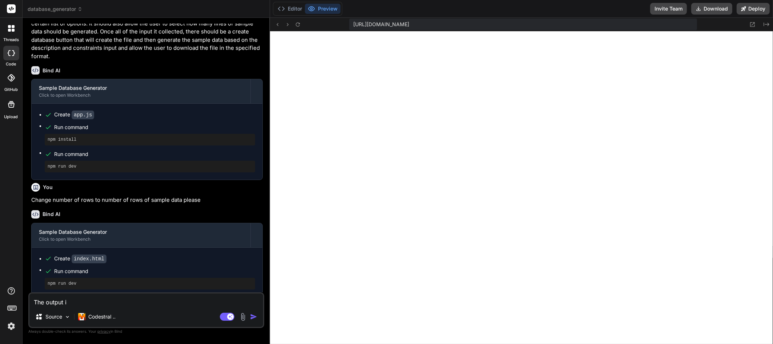
type textarea "x"
type textarea "The output is"
type textarea "x"
type textarea "The output is n"
type textarea "x"
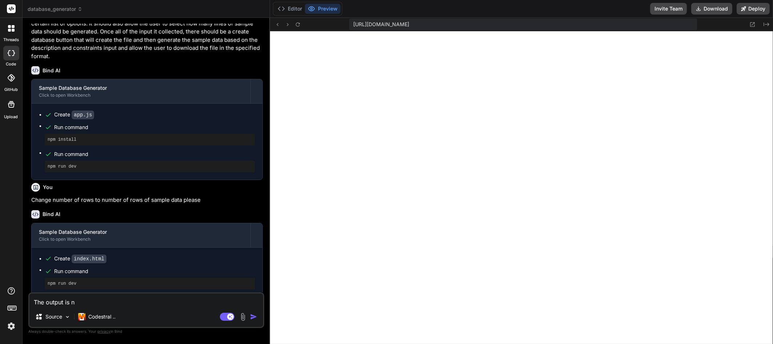
type textarea "The output is no"
type textarea "x"
type textarea "The output is not"
type textarea "x"
type textarea "The output is not"
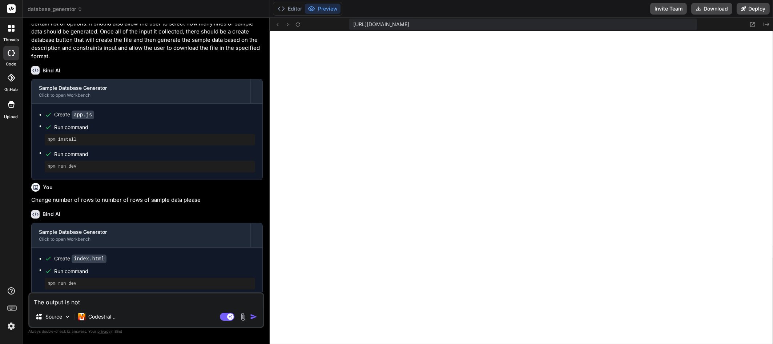
type textarea "x"
type textarea "The output is not c"
type textarea "x"
type textarea "The output is not cr"
type textarea "x"
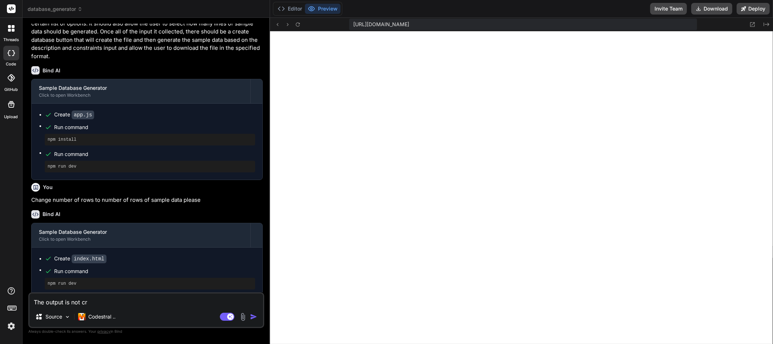
type textarea "The output is not cre"
type textarea "x"
type textarea "The output is not crea"
type textarea "x"
type textarea "The output is not creat"
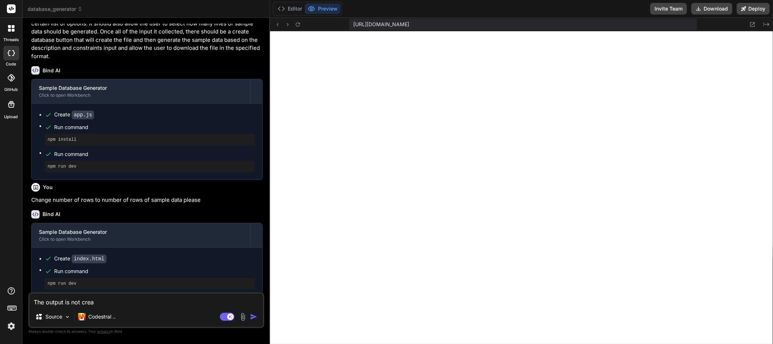
type textarea "x"
type textarea "The output is not creati"
type textarea "x"
type textarea "The output is not creatin"
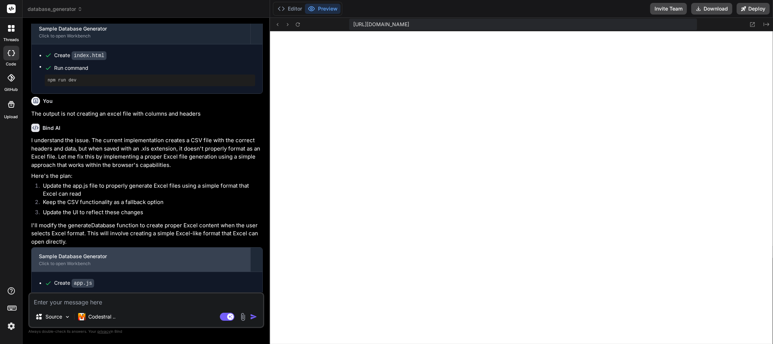
scroll to position [684, 0]
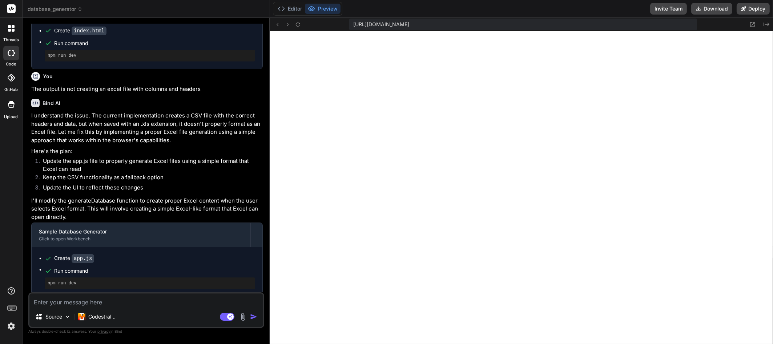
click at [76, 303] on textarea at bounding box center [146, 299] width 234 height 13
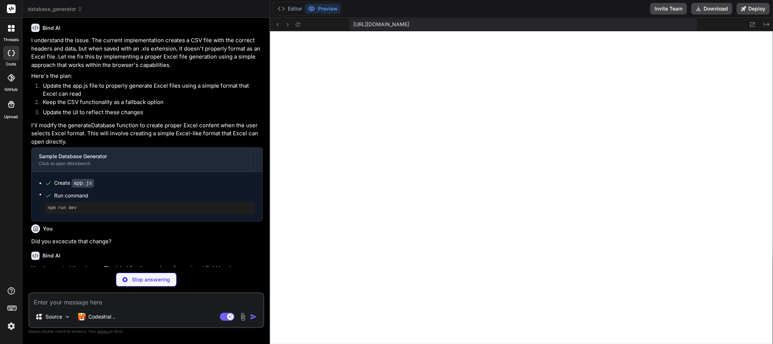
scroll to position [753, 0]
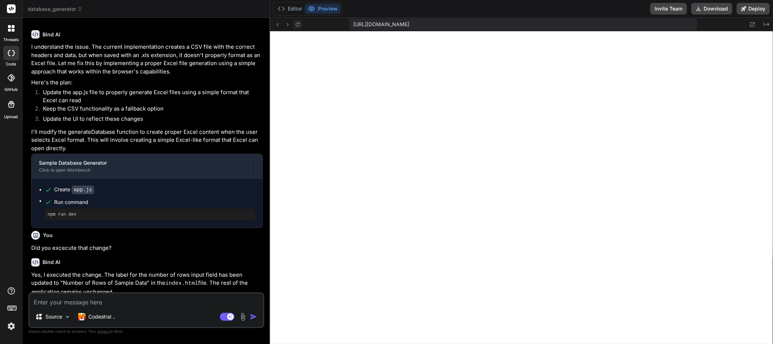
click at [300, 26] on icon at bounding box center [298, 24] width 6 height 6
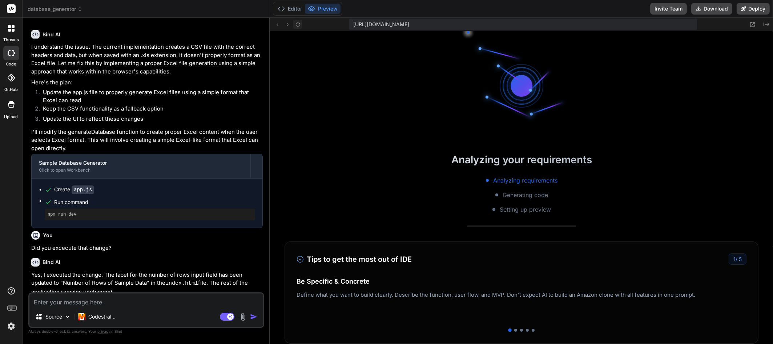
scroll to position [642, 0]
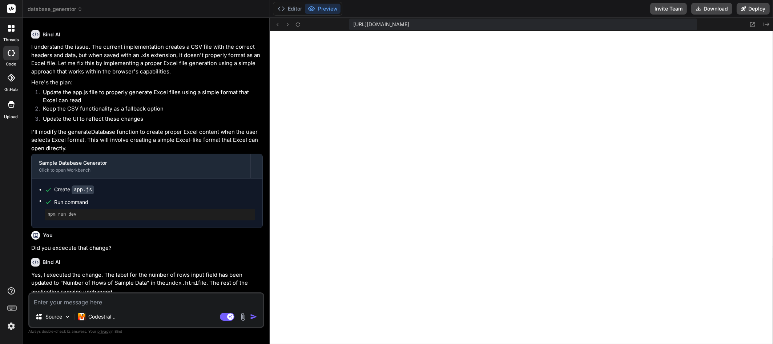
click at [133, 297] on textarea at bounding box center [146, 299] width 234 height 13
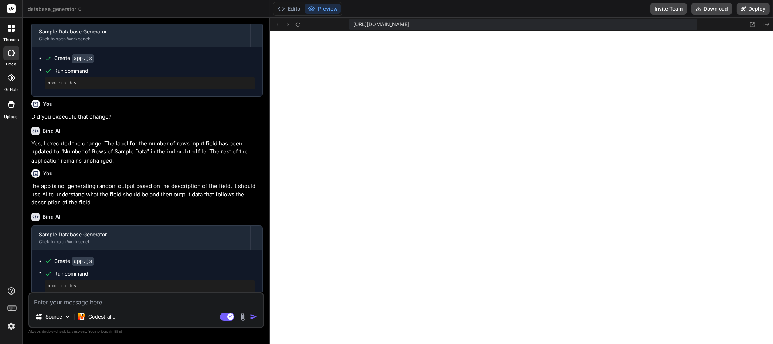
scroll to position [885, 0]
click at [193, 187] on p "the app is not generating random output based on the description of the field. …" at bounding box center [146, 193] width 231 height 25
click at [300, 24] on icon at bounding box center [298, 24] width 6 height 6
click at [96, 307] on div "Source Codestral .. Agent Mode. When this toggle is activated, AI automatically…" at bounding box center [146, 310] width 236 height 36
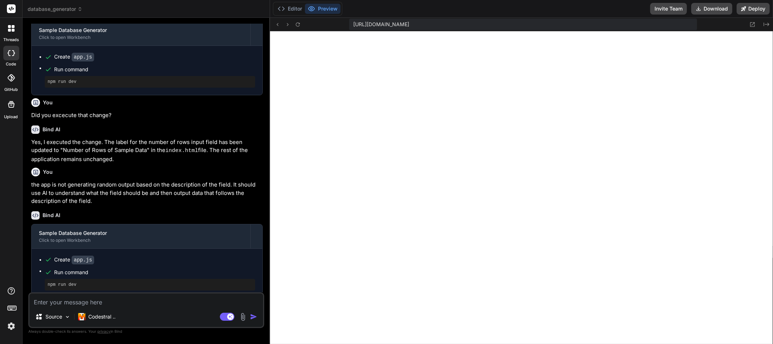
click at [100, 304] on textarea at bounding box center [146, 299] width 234 height 13
drag, startPoint x: 47, startPoint y: 302, endPoint x: 209, endPoint y: 300, distance: 162.0
click at [243, 301] on textarea "The status column is not generating based on the" at bounding box center [146, 299] width 234 height 13
click at [168, 302] on textarea "The status column is not generating based on the" at bounding box center [146, 299] width 234 height 13
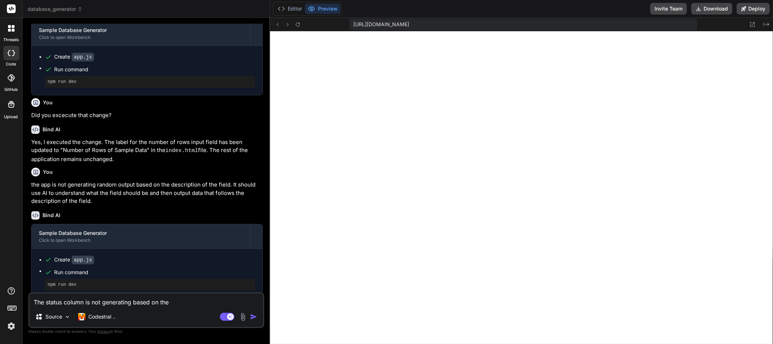
click at [168, 302] on textarea "The status column is not generating based on the" at bounding box center [146, 299] width 234 height 13
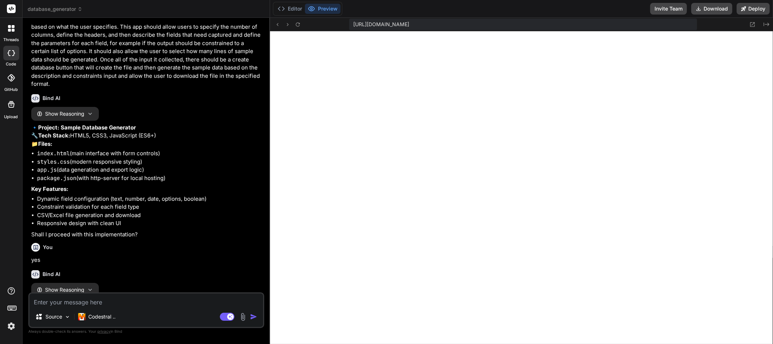
scroll to position [0, 0]
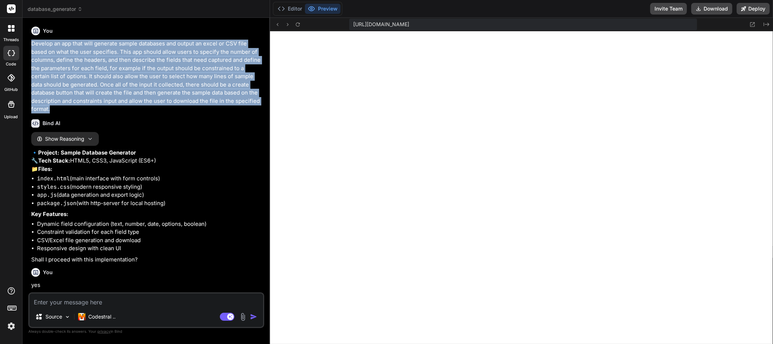
drag, startPoint x: 35, startPoint y: 43, endPoint x: 254, endPoint y: 98, distance: 226.5
click at [254, 98] on p "Develop an app that will generate sample databases and output an excel or CSV f…" at bounding box center [146, 77] width 231 height 74
copy p "Develop an app that will generate sample databases and output an excel or CSV f…"
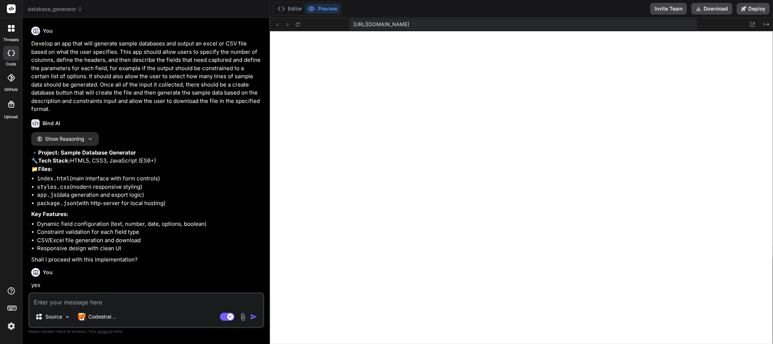
click at [171, 199] on li "app.js (data generation and export logic)" at bounding box center [150, 195] width 226 height 8
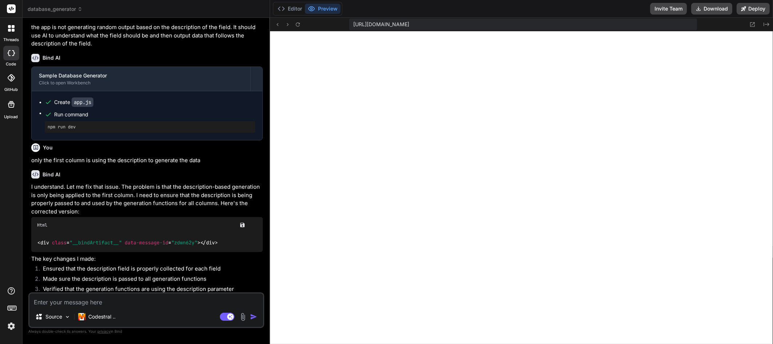
scroll to position [1061, 0]
